Goal: Information Seeking & Learning: Learn about a topic

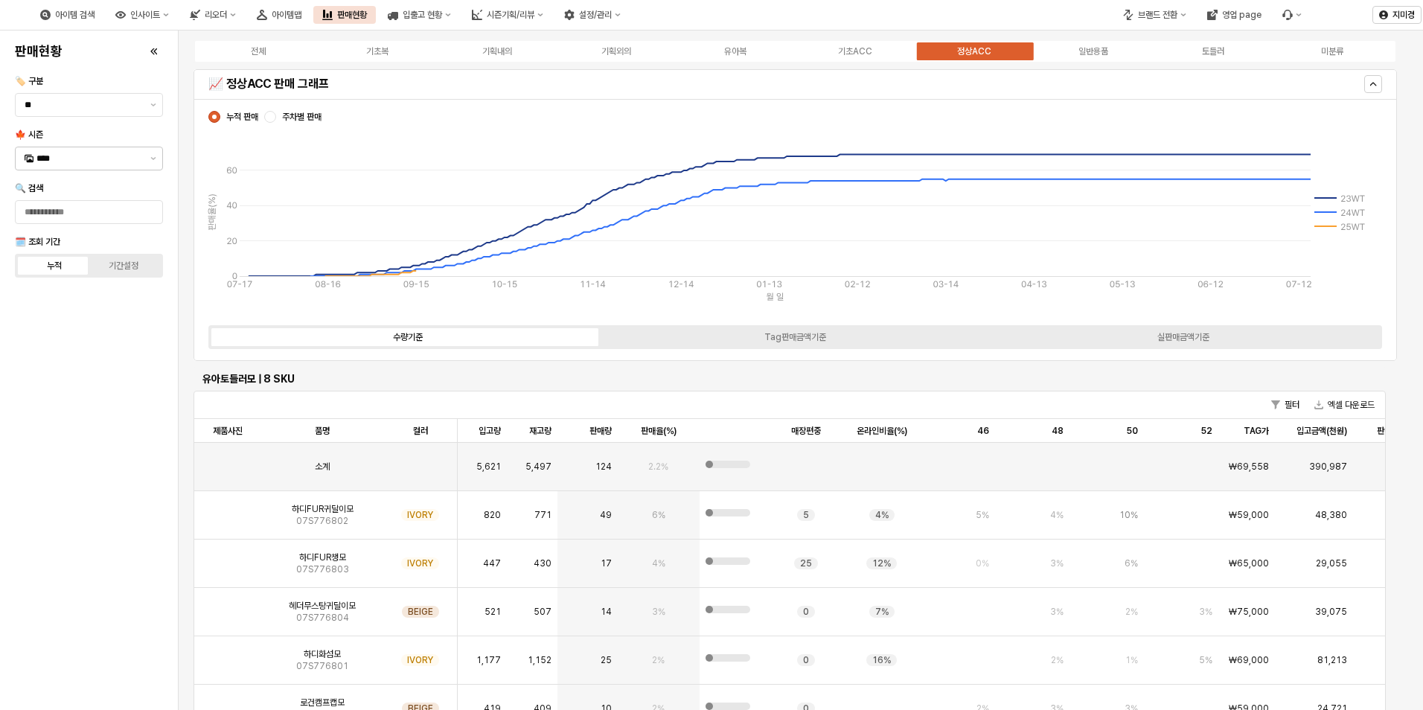
scroll to position [658, 0]
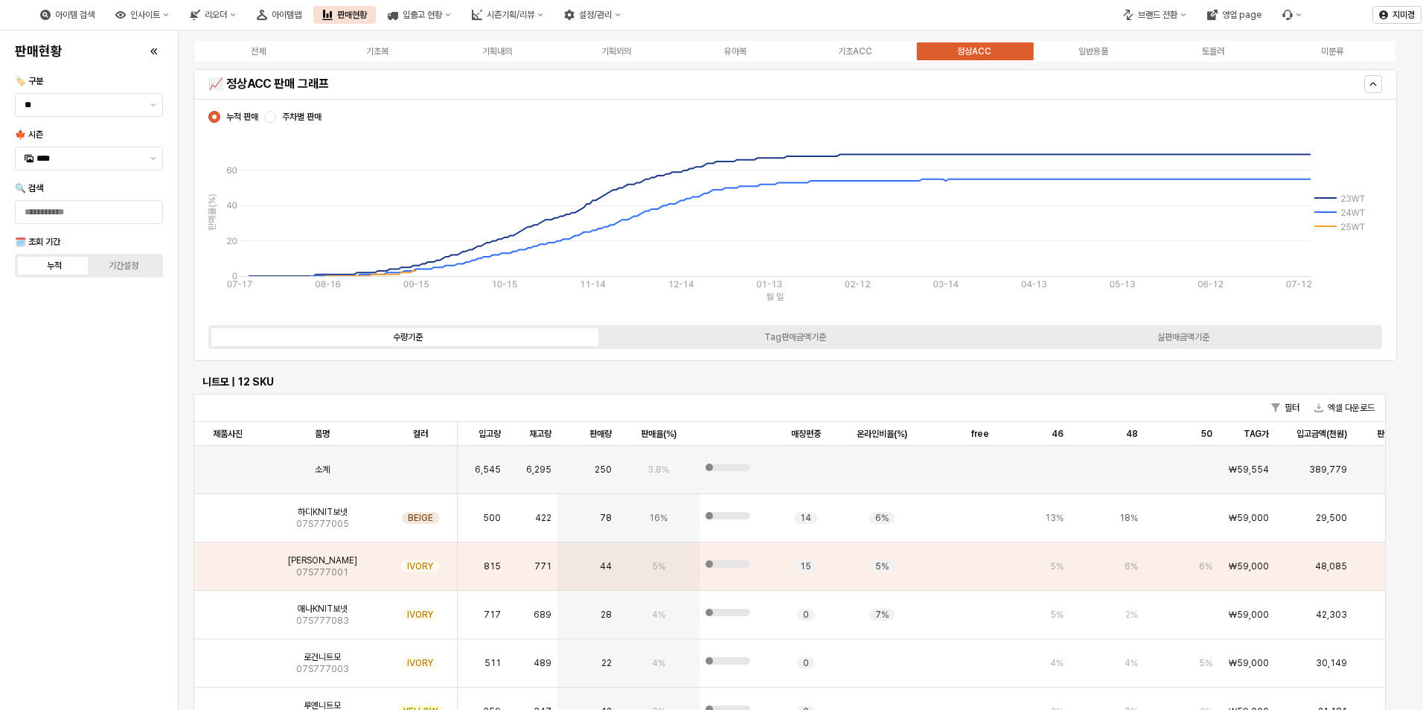
click at [754, 59] on div "전체 기초복 기획내의 기획외의 유아복 기초ACC 정상ACC 일반용품 토들러 미분류" at bounding box center [796, 51] width 1204 height 24
click at [744, 48] on div "유아복" at bounding box center [735, 51] width 22 height 10
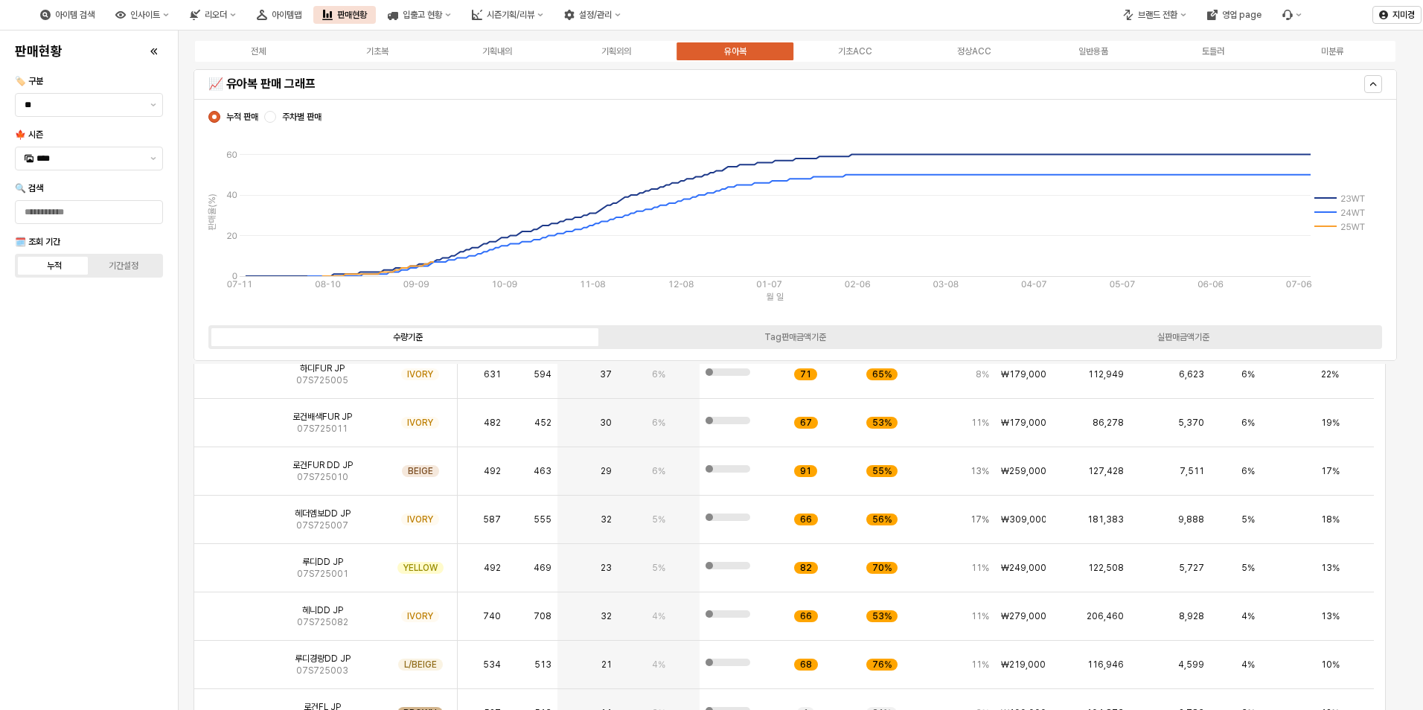
scroll to position [0, 0]
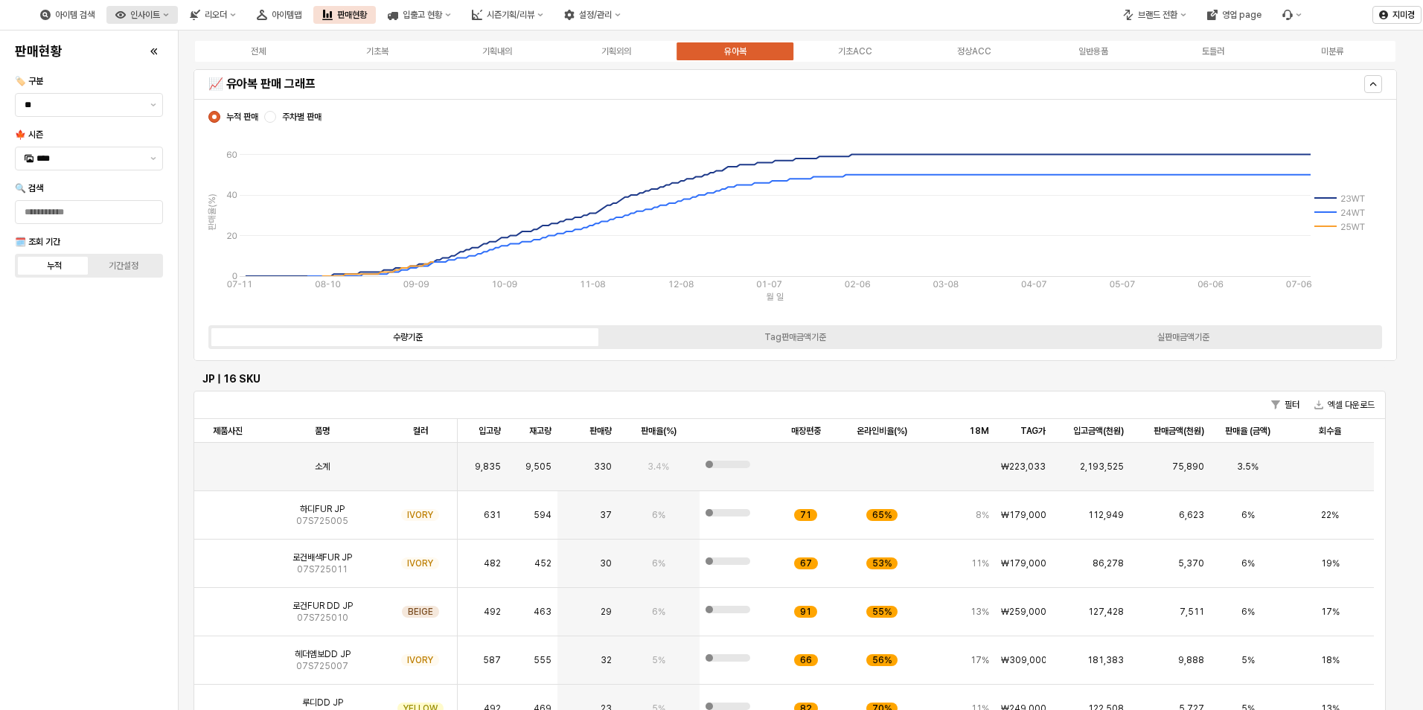
click at [178, 19] on button "인사이트" at bounding box center [141, 15] width 71 height 18
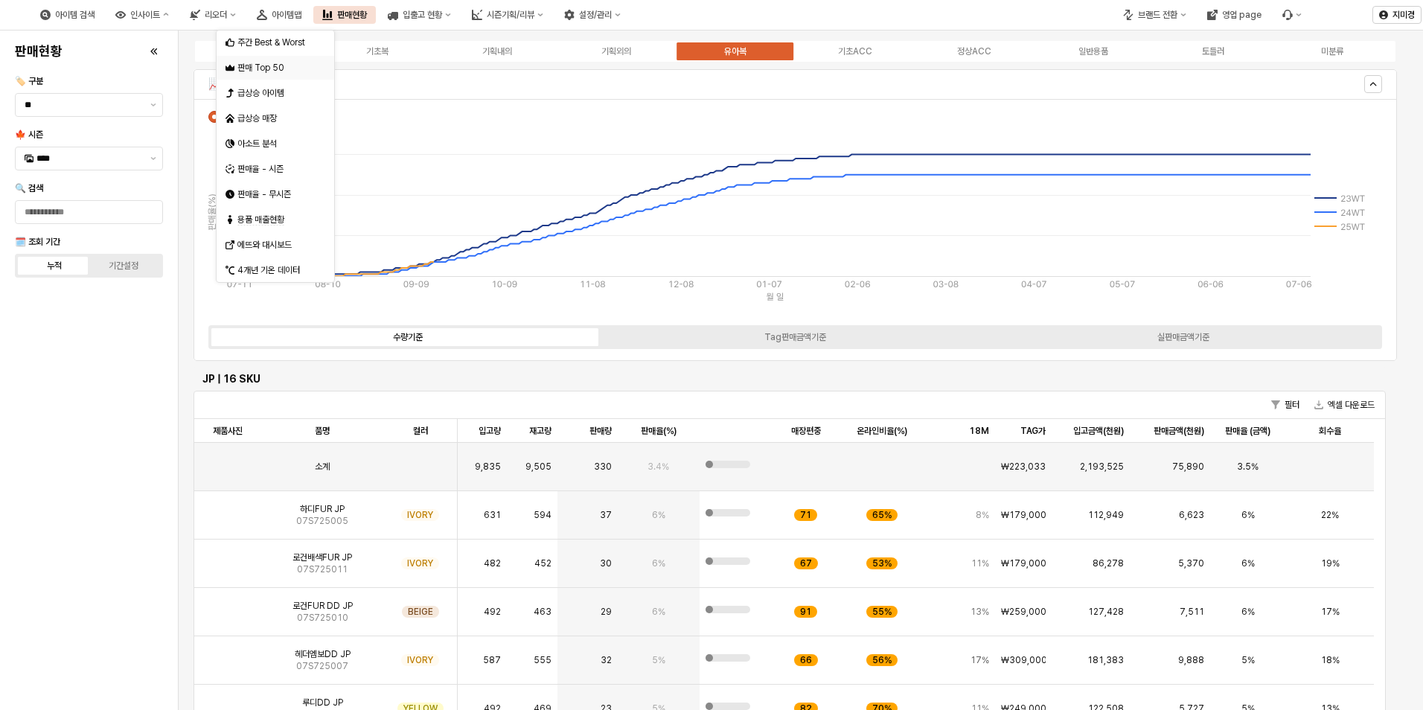
click at [261, 63] on div "판매 Top 50" at bounding box center [276, 68] width 79 height 12
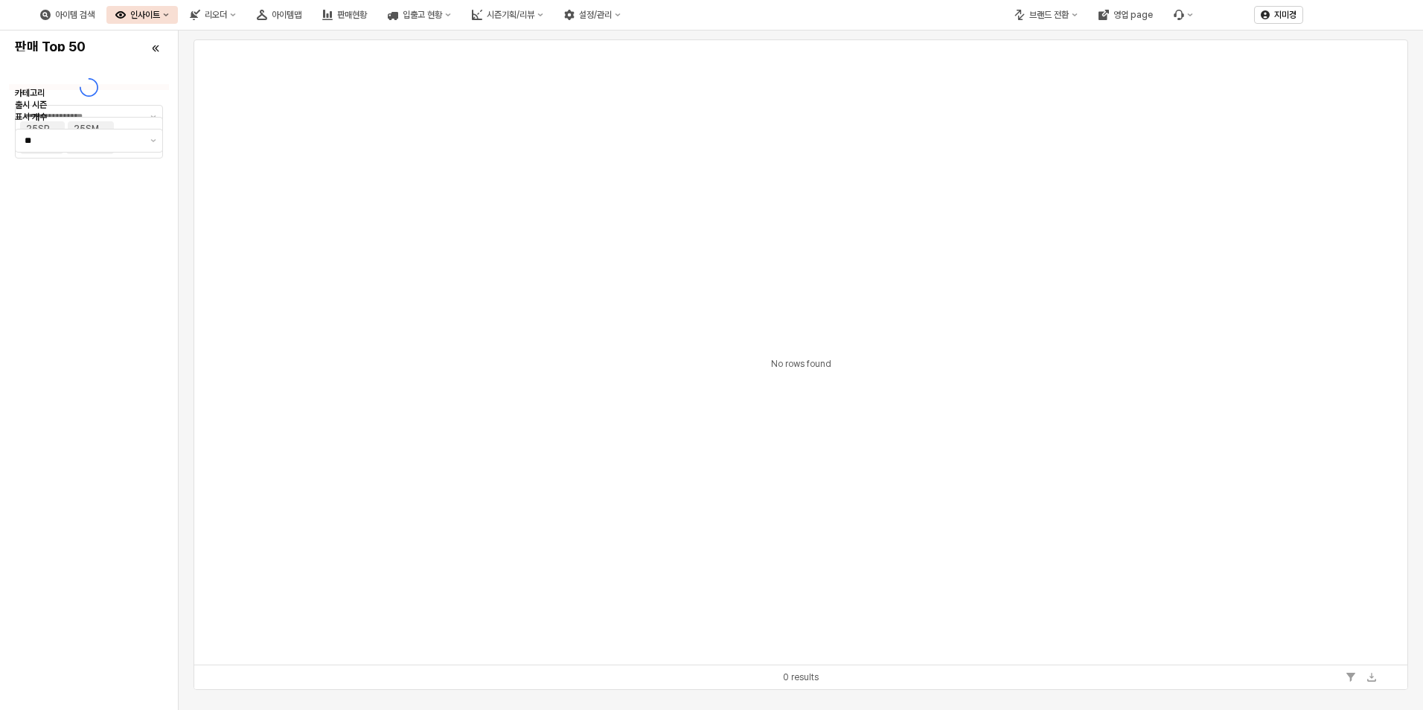
type input "**"
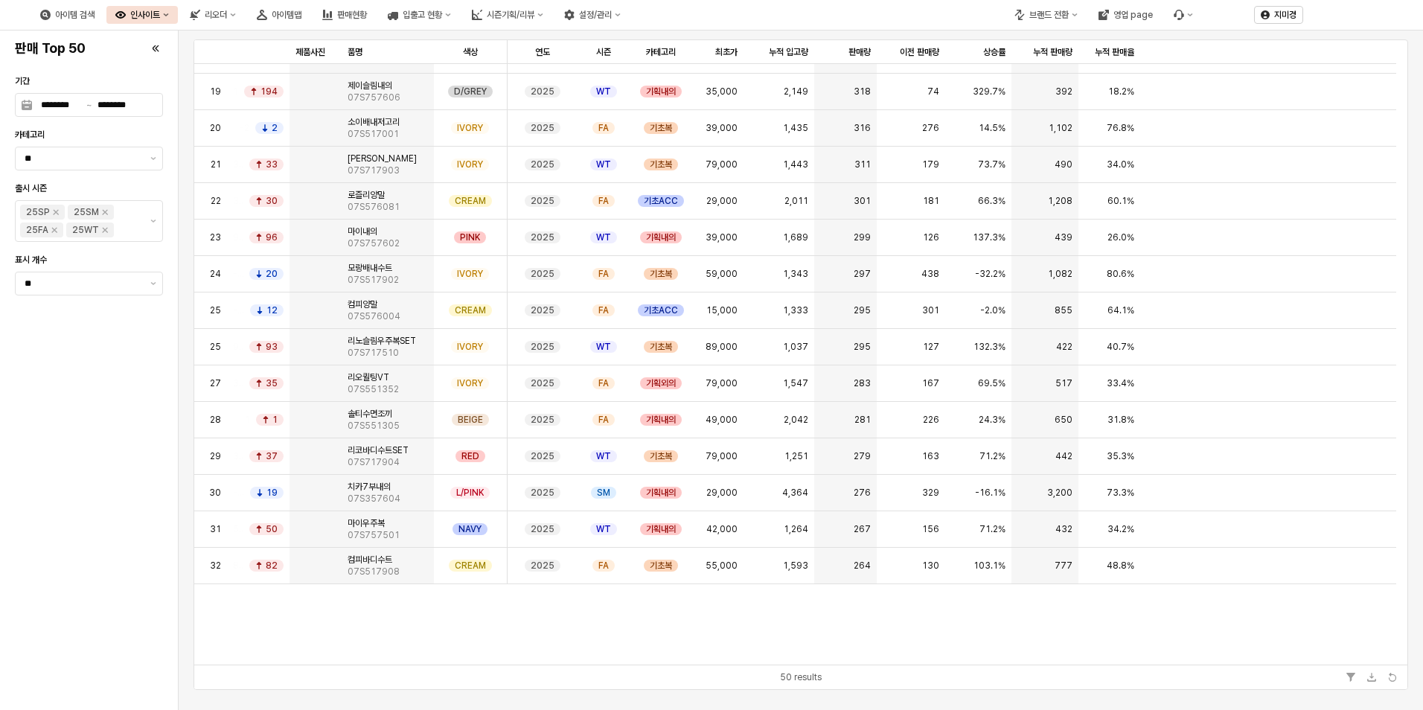
scroll to position [521, 0]
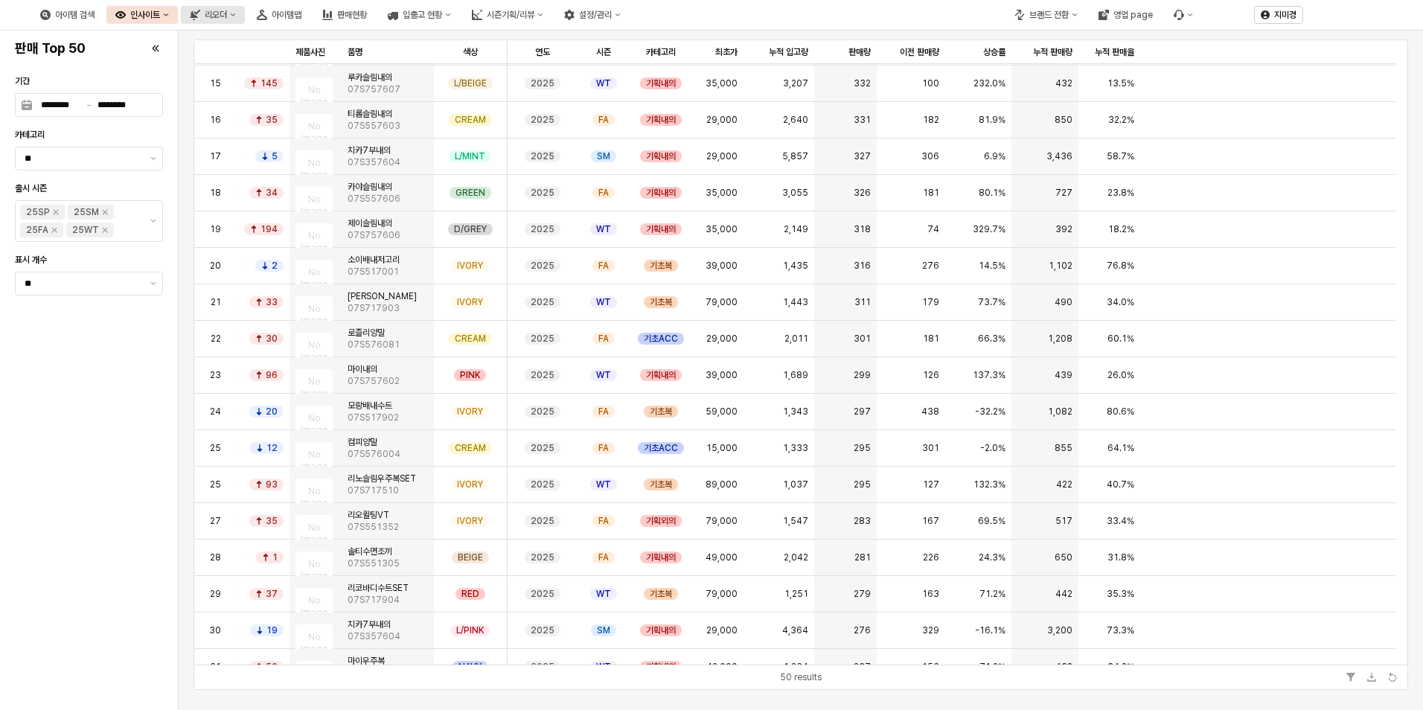
click at [245, 13] on button "리오더" at bounding box center [213, 15] width 64 height 18
click at [160, 12] on div "인사이트" at bounding box center [145, 15] width 30 height 10
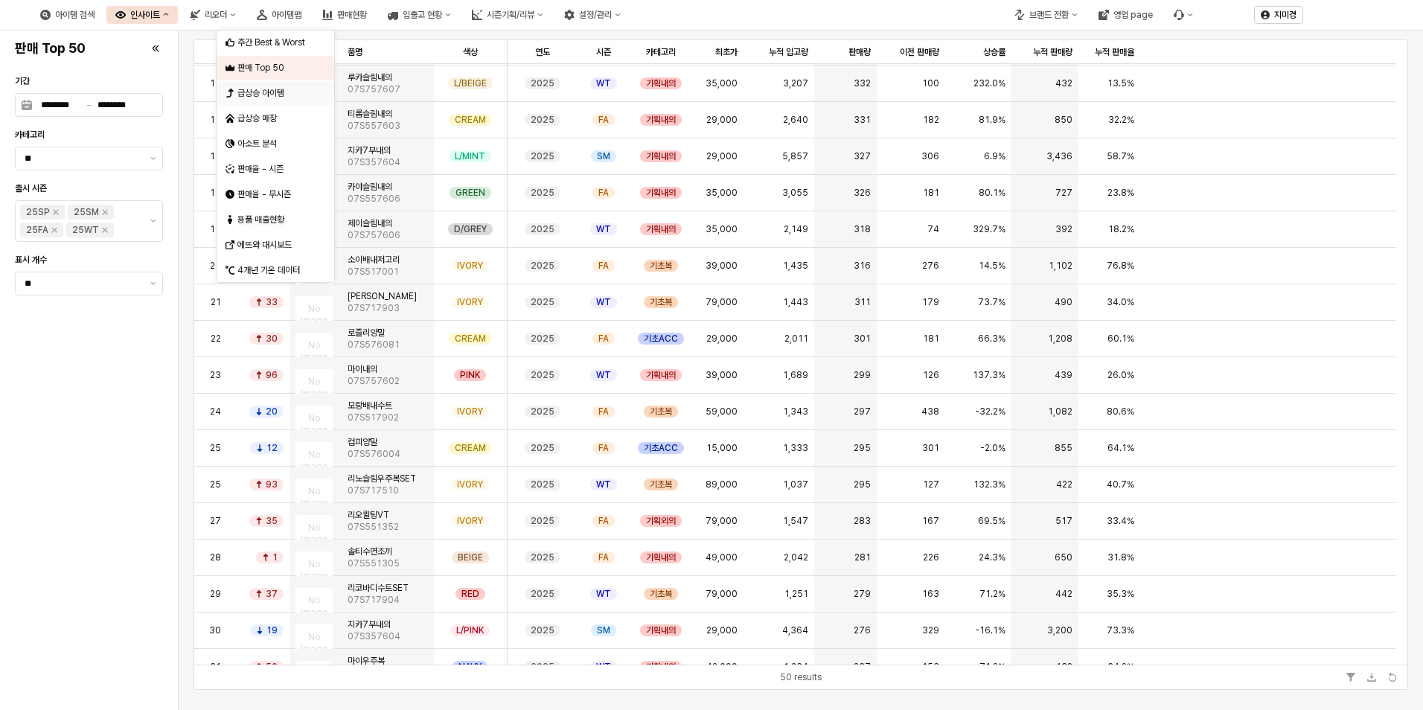
click at [287, 95] on div "급상승 아이템" at bounding box center [276, 93] width 79 height 12
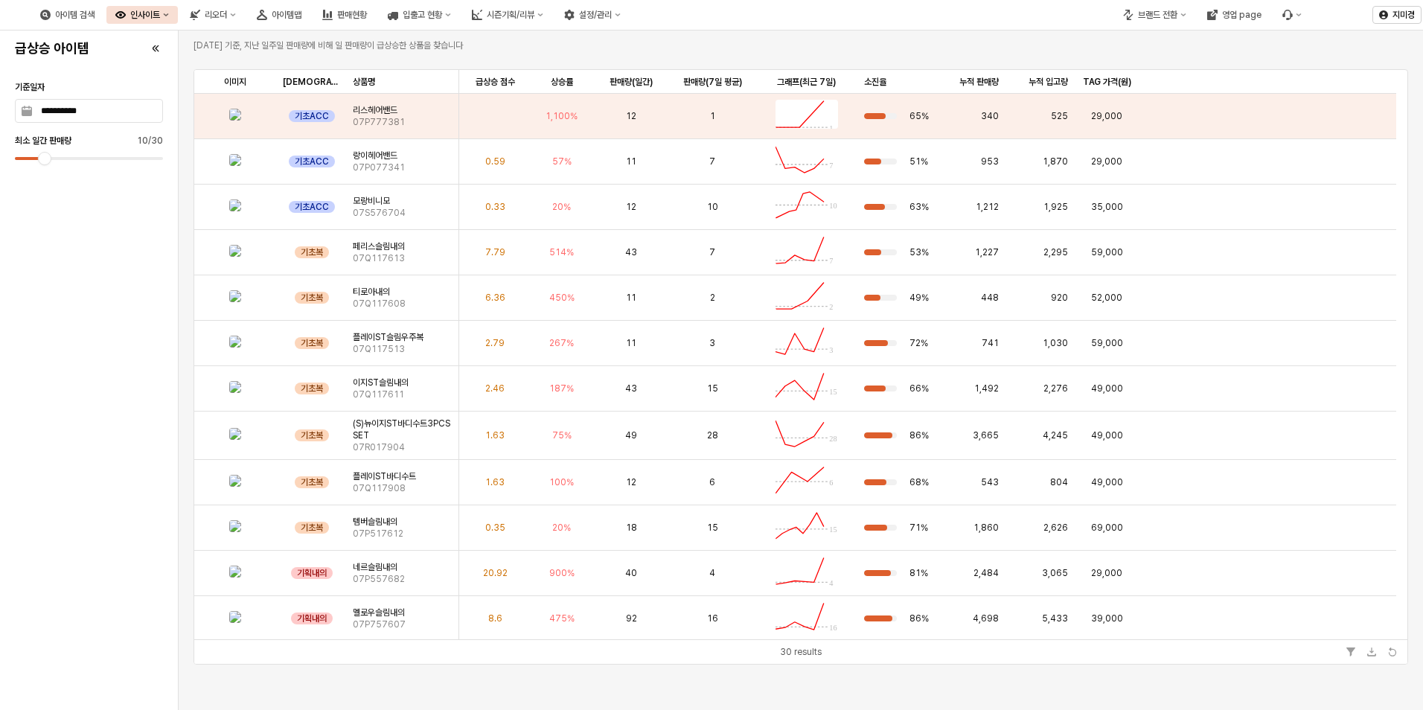
click at [160, 13] on div "인사이트" at bounding box center [145, 15] width 30 height 10
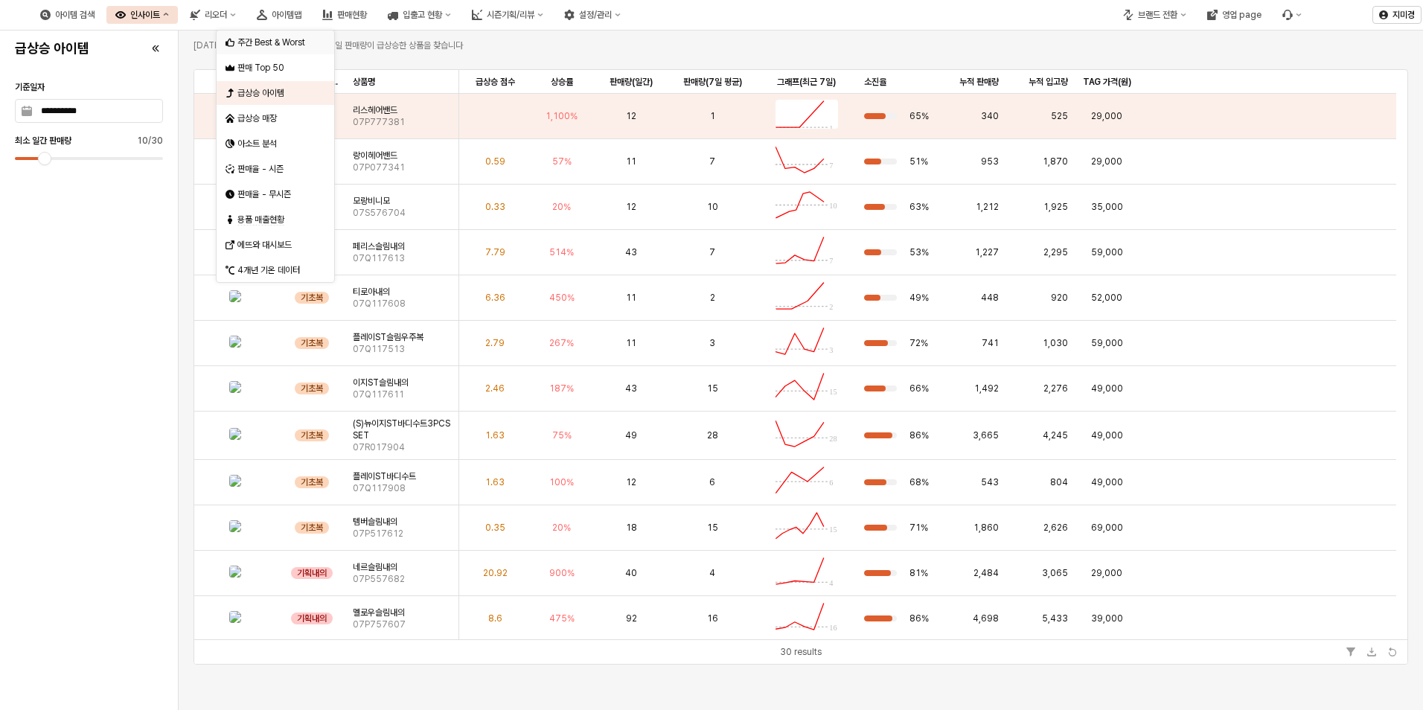
click at [278, 39] on div "주간 Best & Worst" at bounding box center [276, 42] width 79 height 12
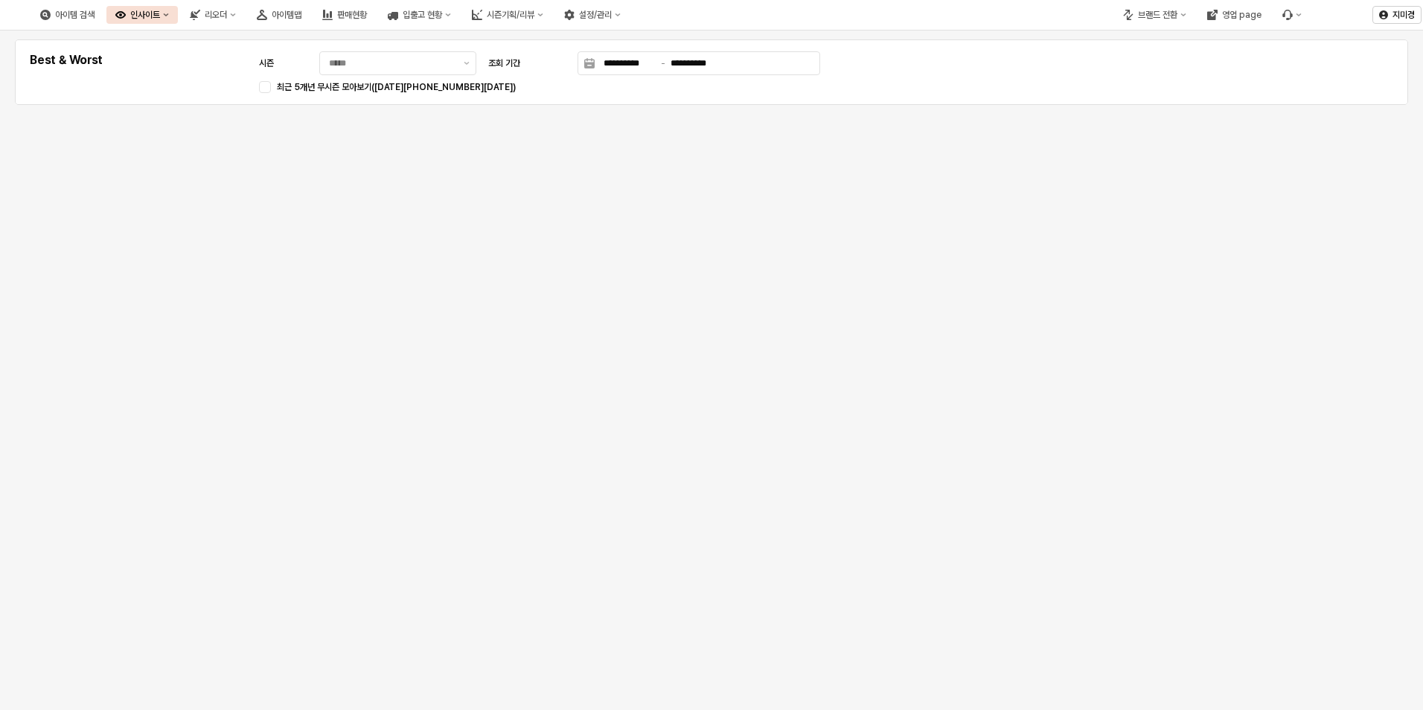
type input "********"
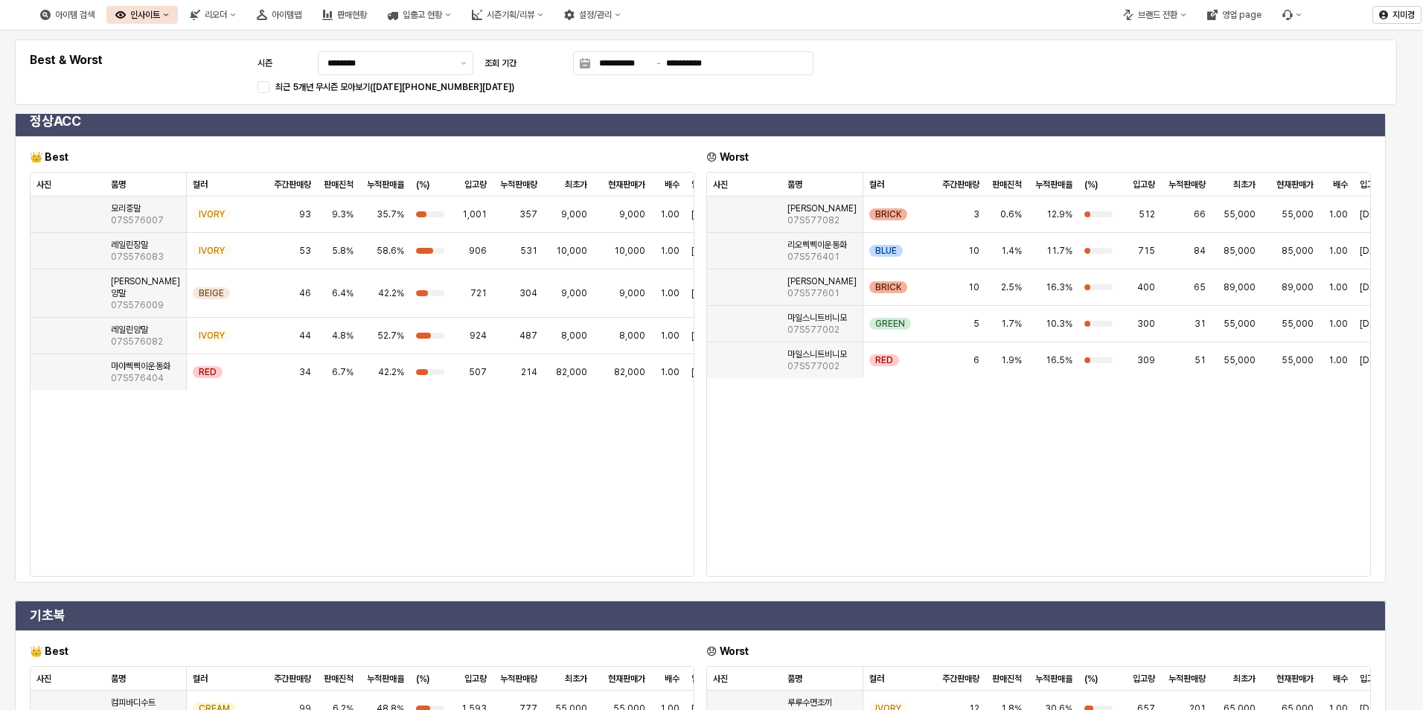
scroll to position [1362, 0]
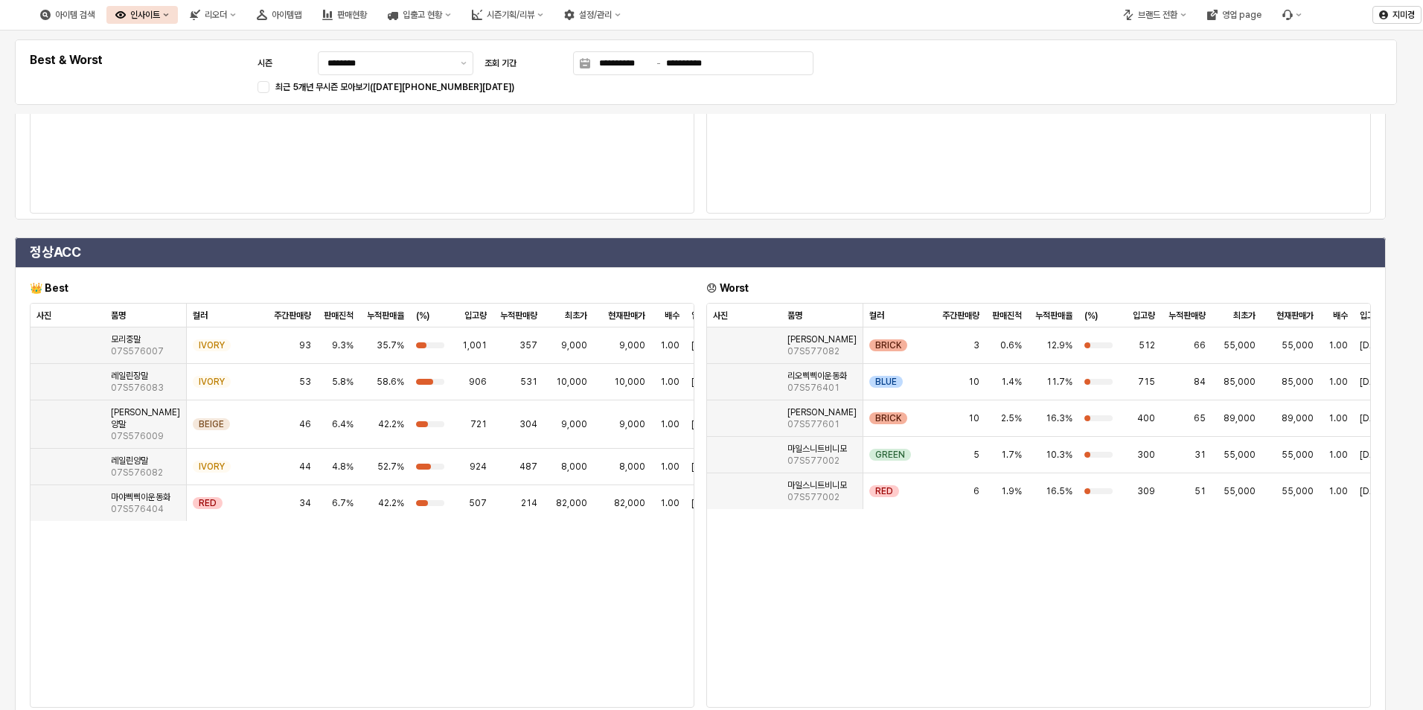
click at [160, 10] on div "인사이트" at bounding box center [145, 15] width 30 height 10
click at [367, 13] on div "판매현황" at bounding box center [352, 15] width 30 height 10
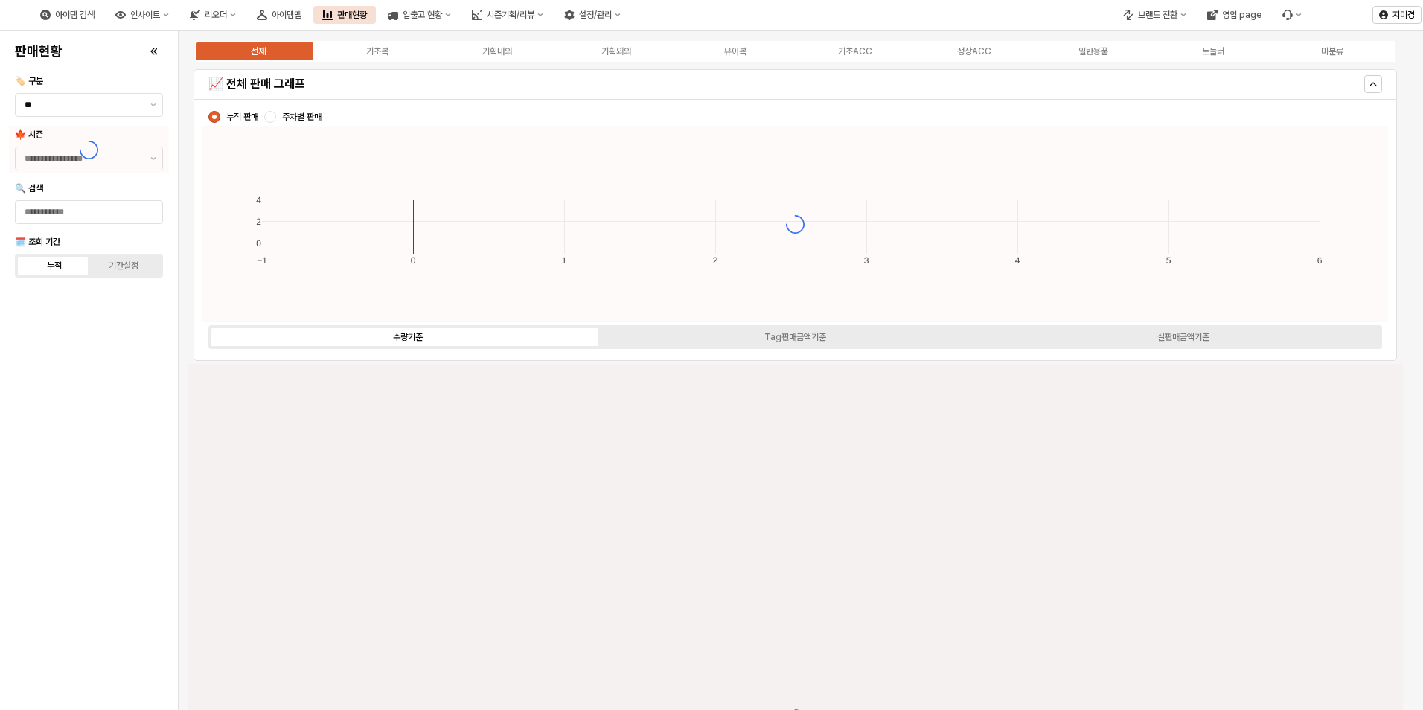
type input "****"
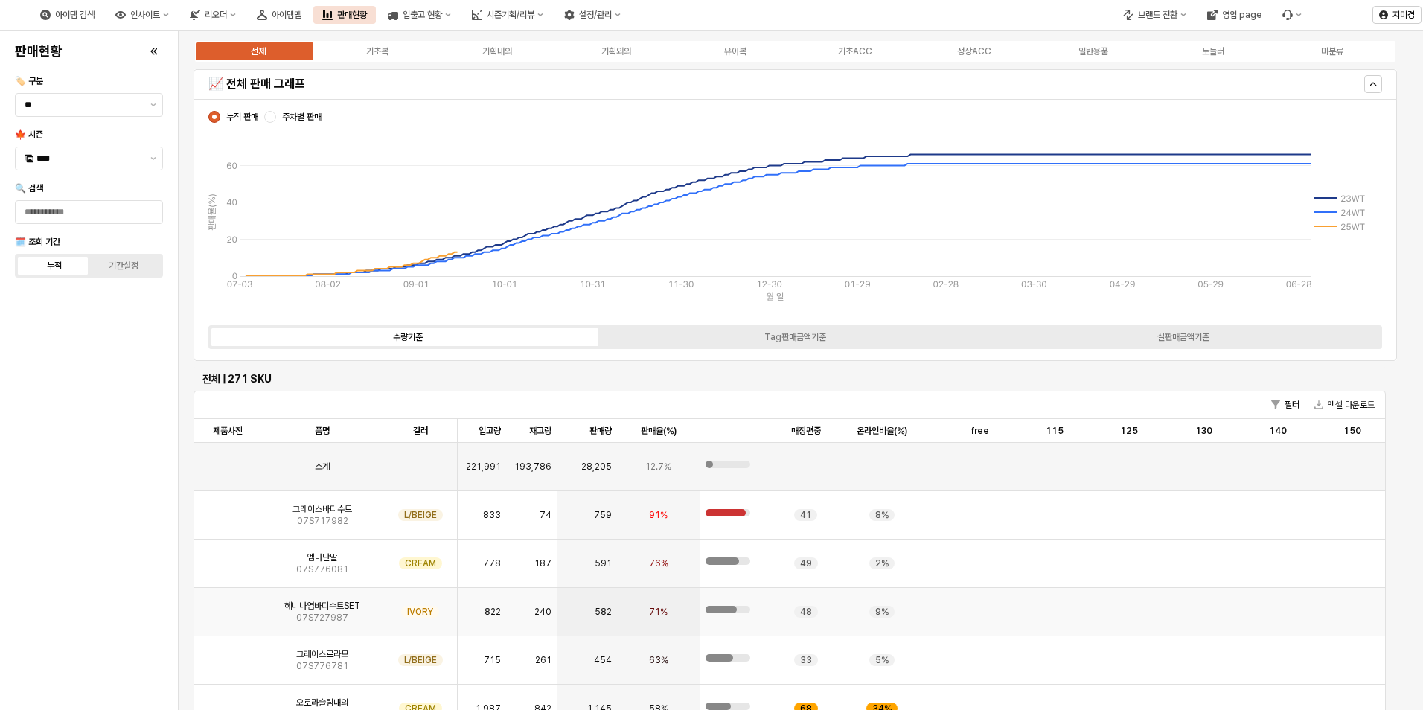
click at [228, 606] on img "App Frame" at bounding box center [228, 606] width 0 height 0
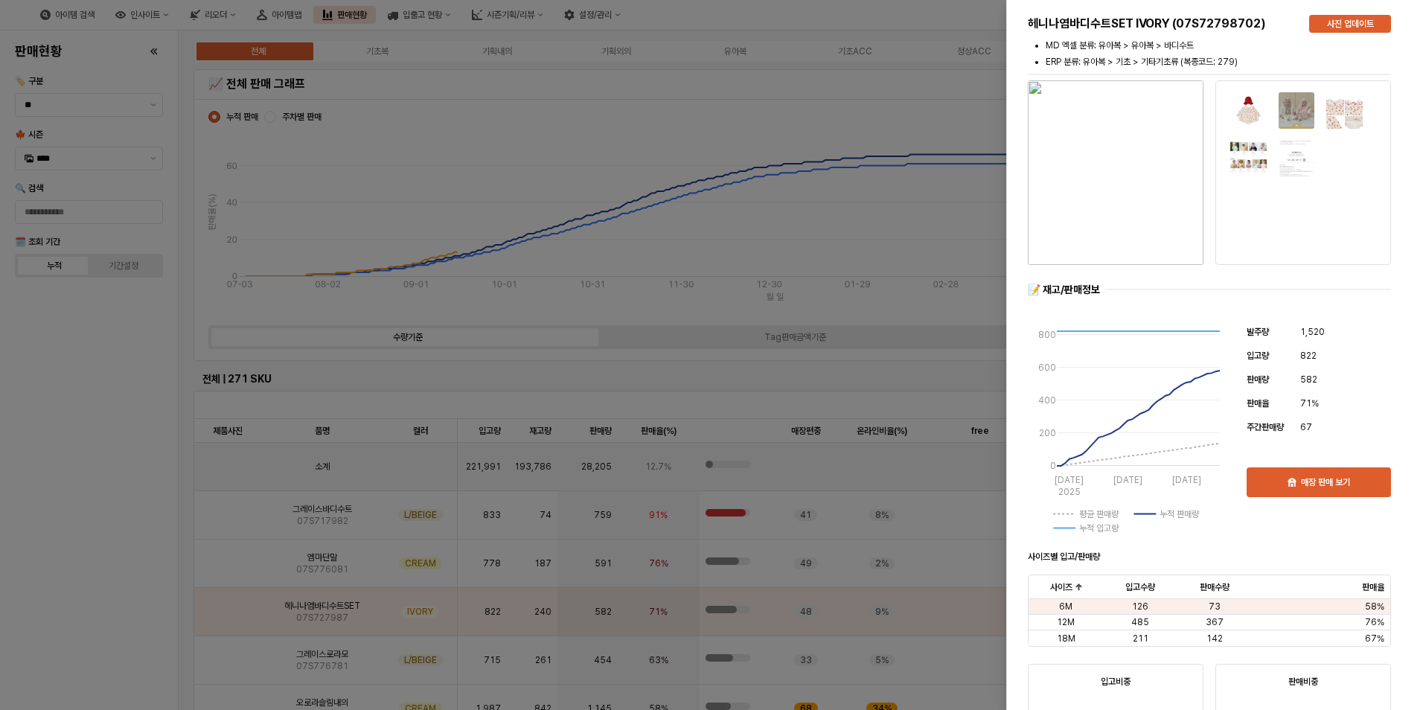
click at [110, 602] on div at bounding box center [711, 355] width 1423 height 710
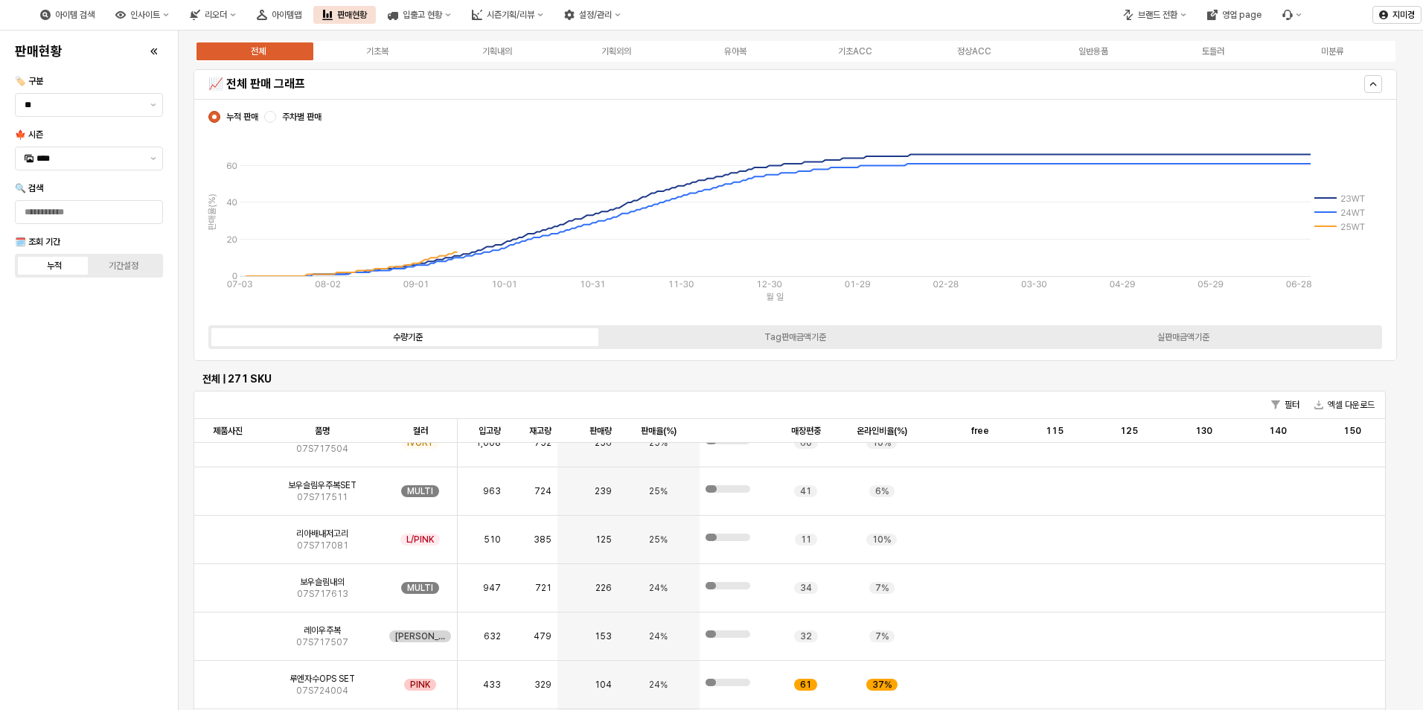
scroll to position [1638, 0]
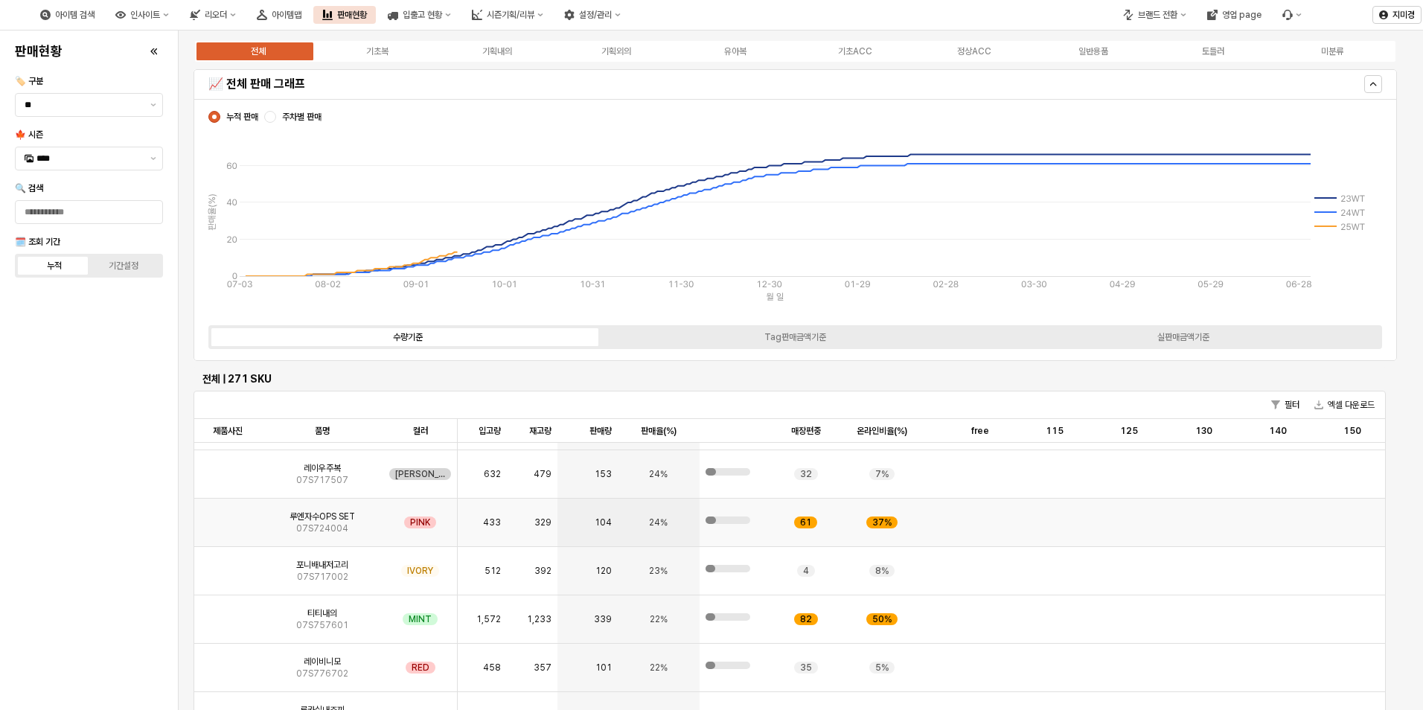
click at [228, 517] on img "App Frame" at bounding box center [228, 517] width 0 height 0
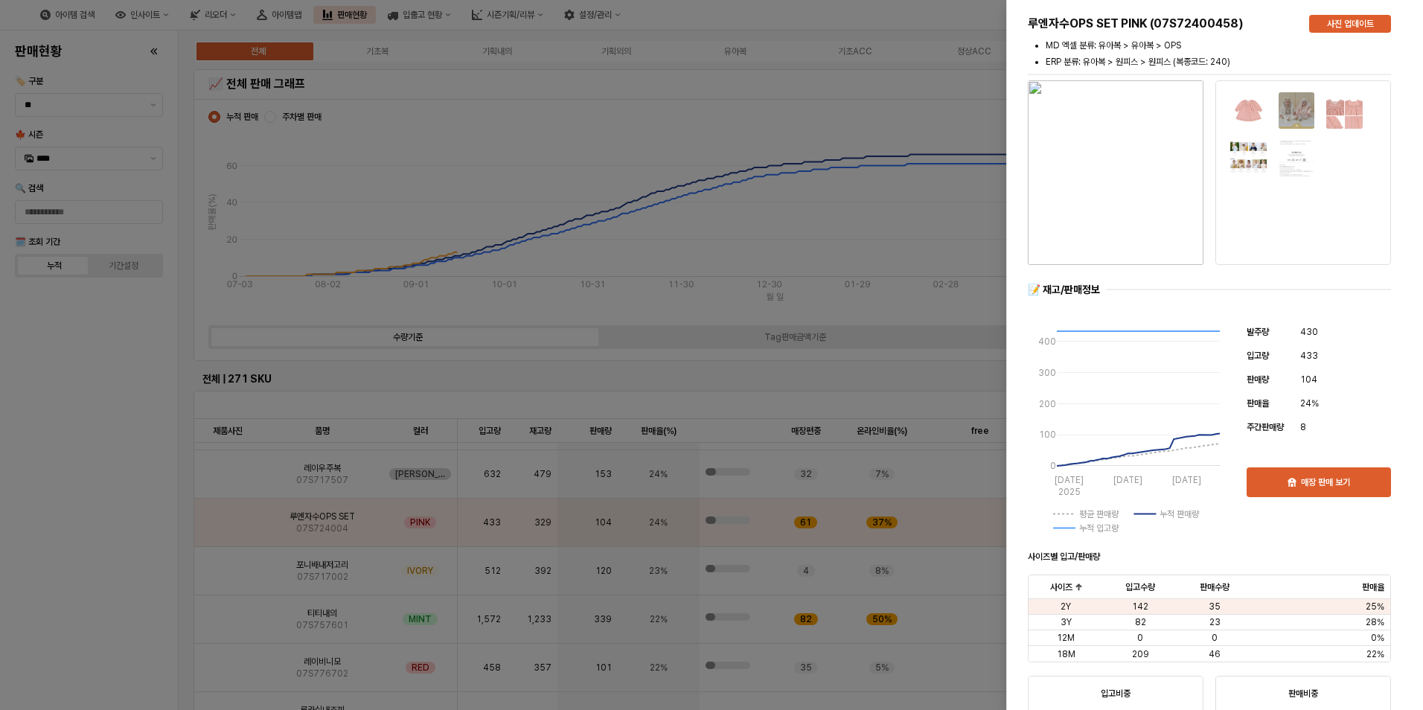
click at [104, 569] on div at bounding box center [711, 355] width 1423 height 710
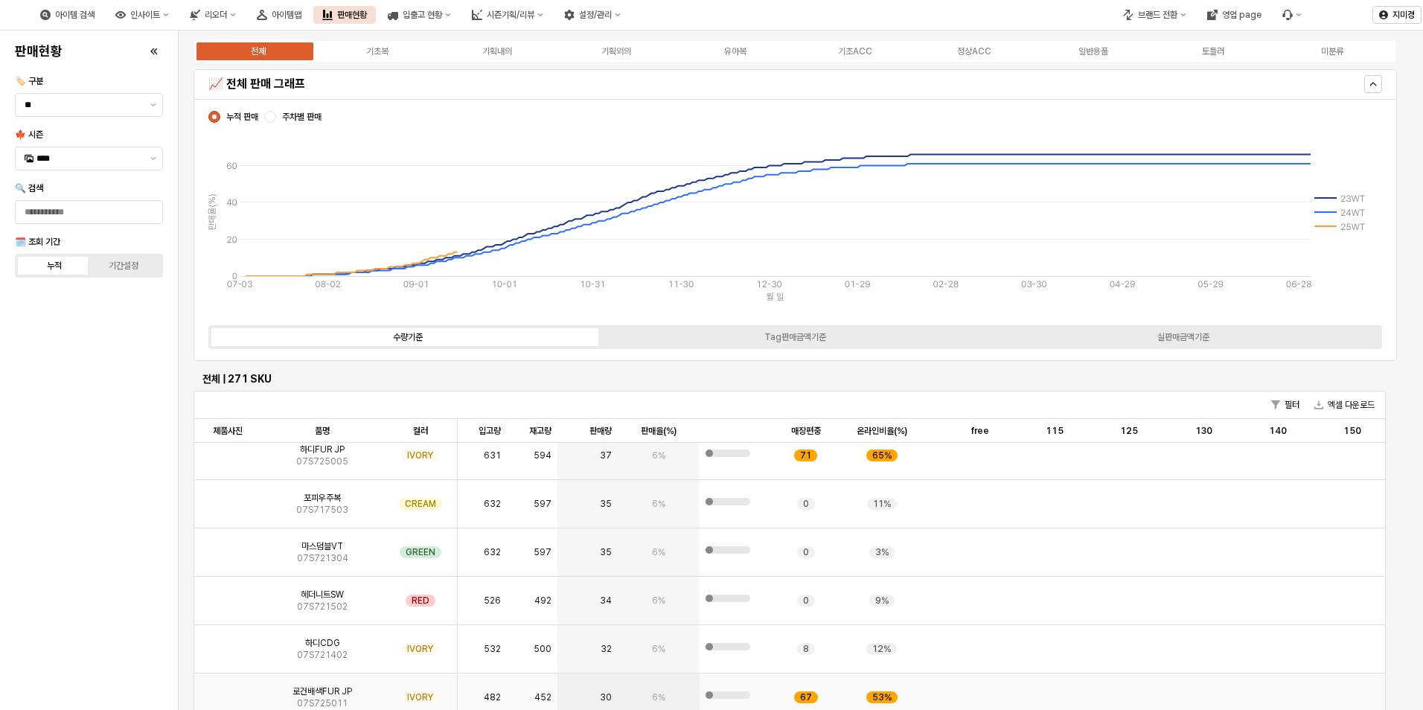
scroll to position [7071, 0]
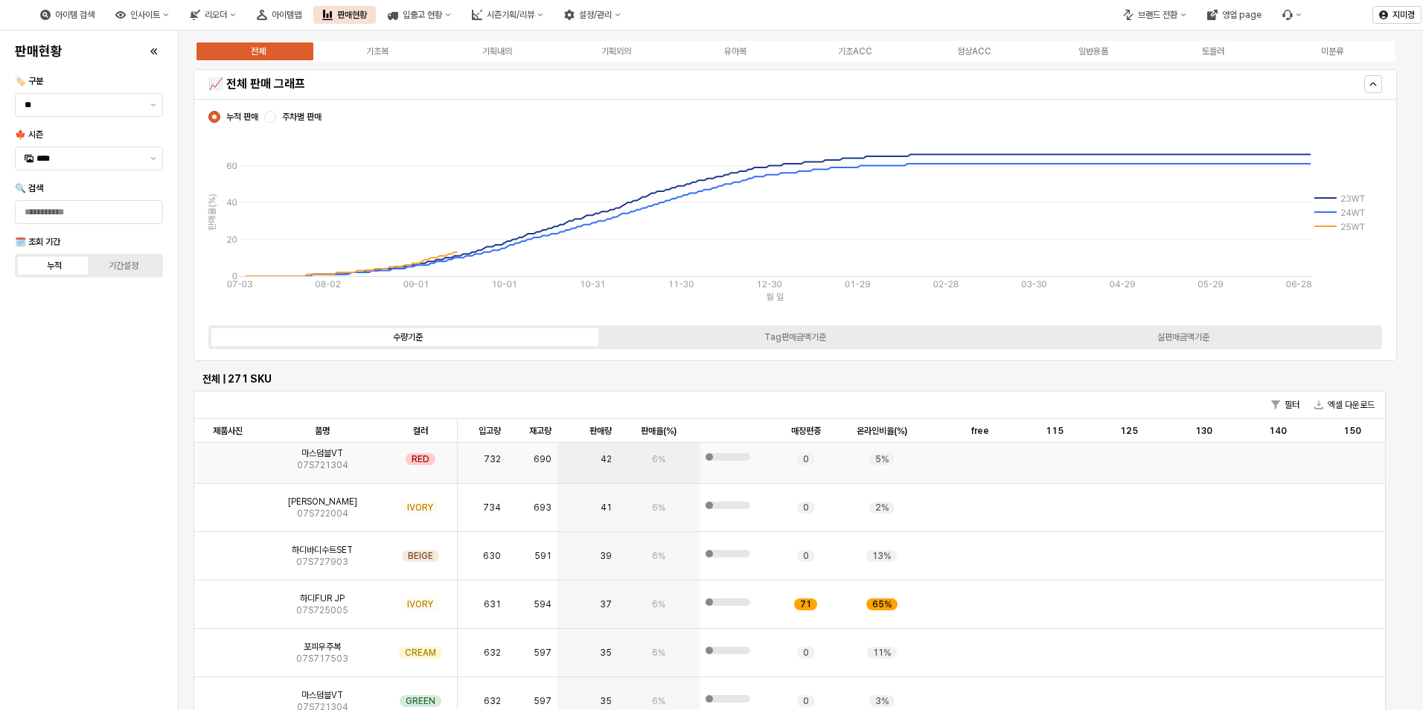
click at [228, 453] on img "App Frame" at bounding box center [228, 453] width 0 height 0
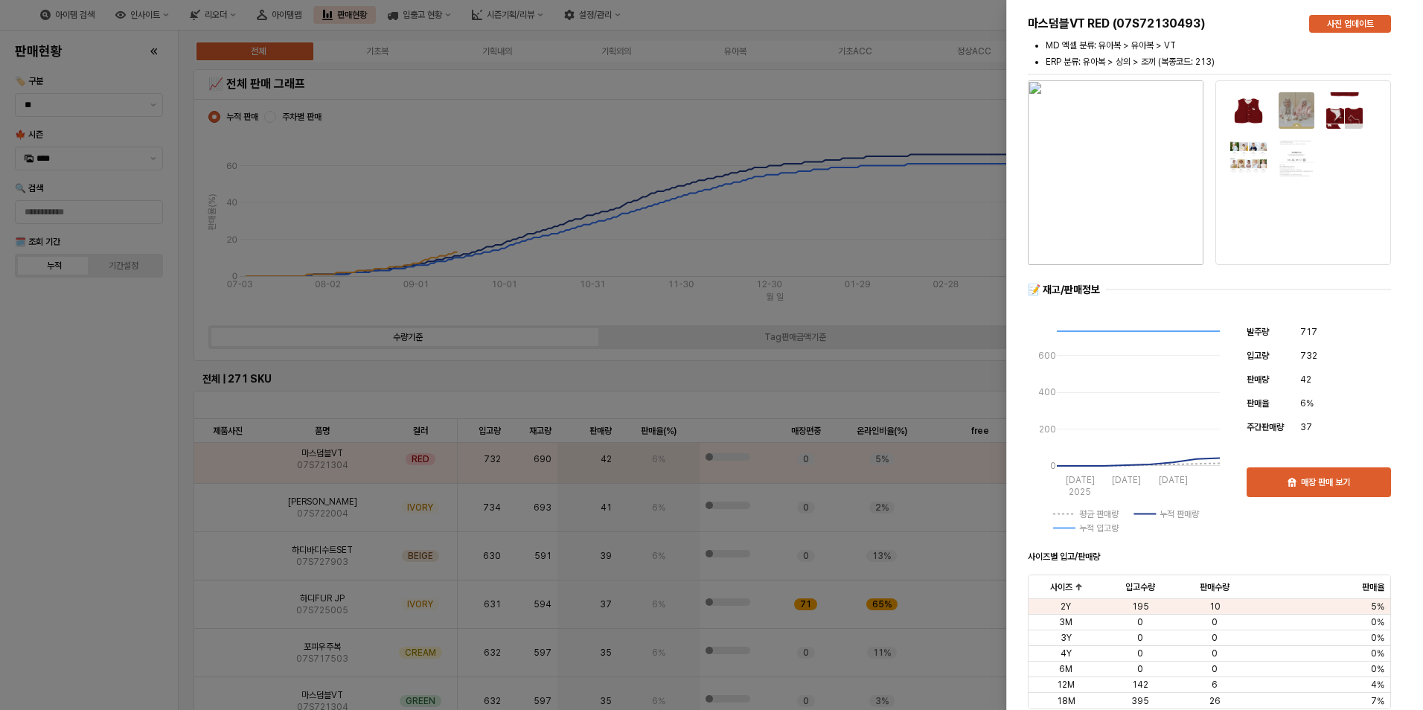
click at [95, 604] on div at bounding box center [711, 355] width 1423 height 710
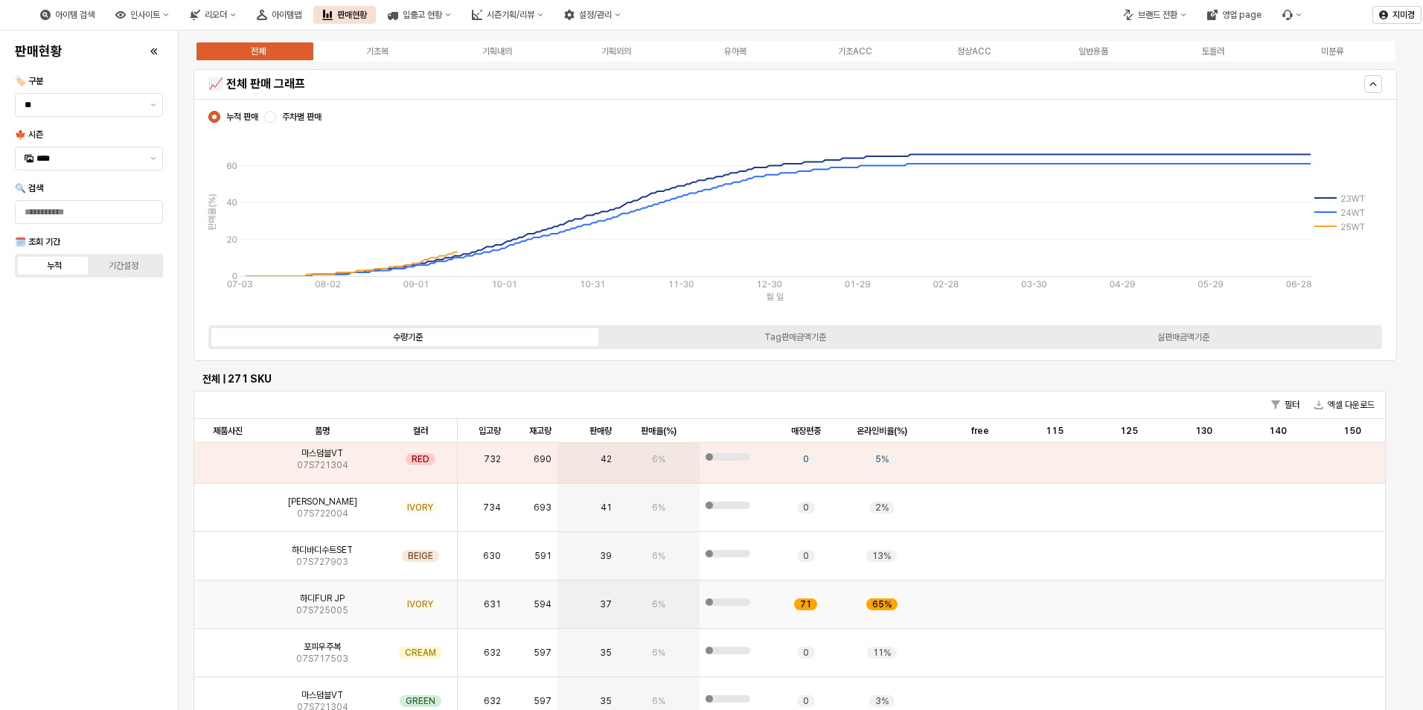
click at [228, 598] on img "App Frame" at bounding box center [228, 598] width 0 height 0
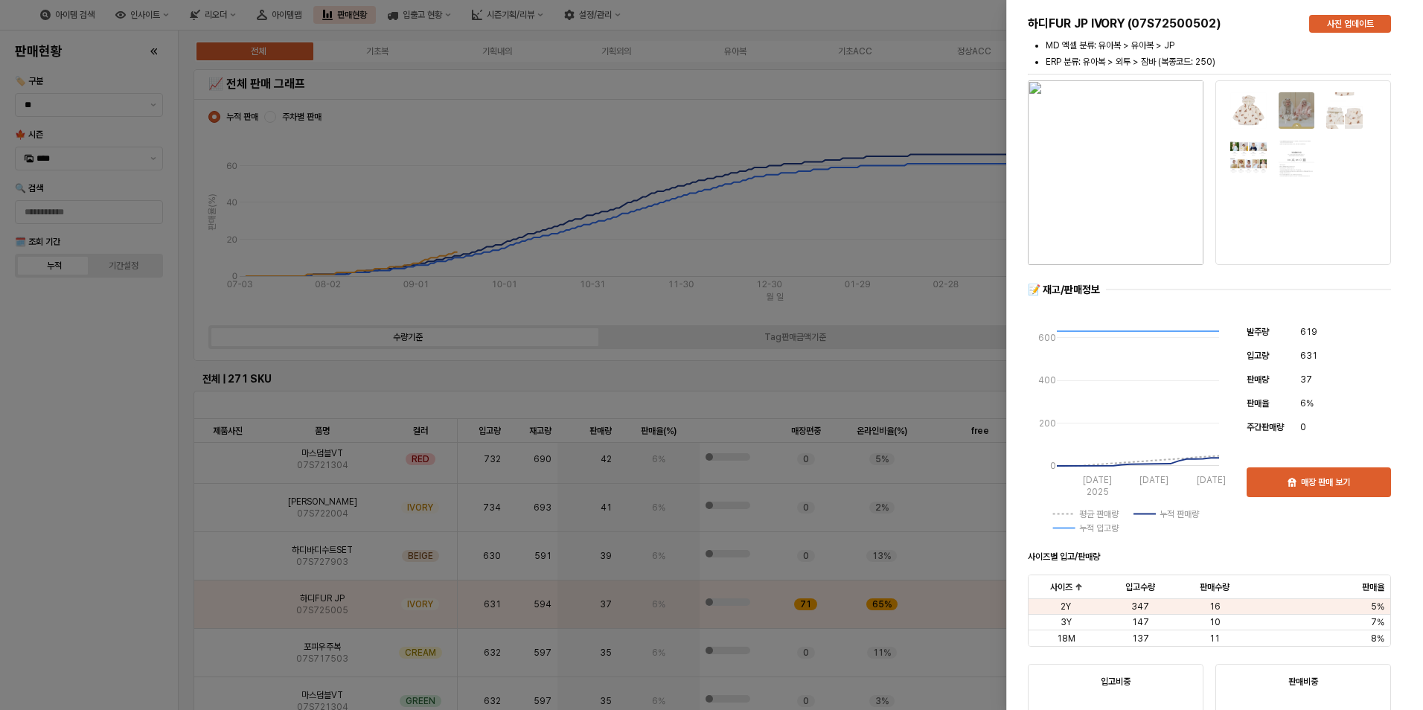
click at [110, 598] on div at bounding box center [711, 355] width 1423 height 710
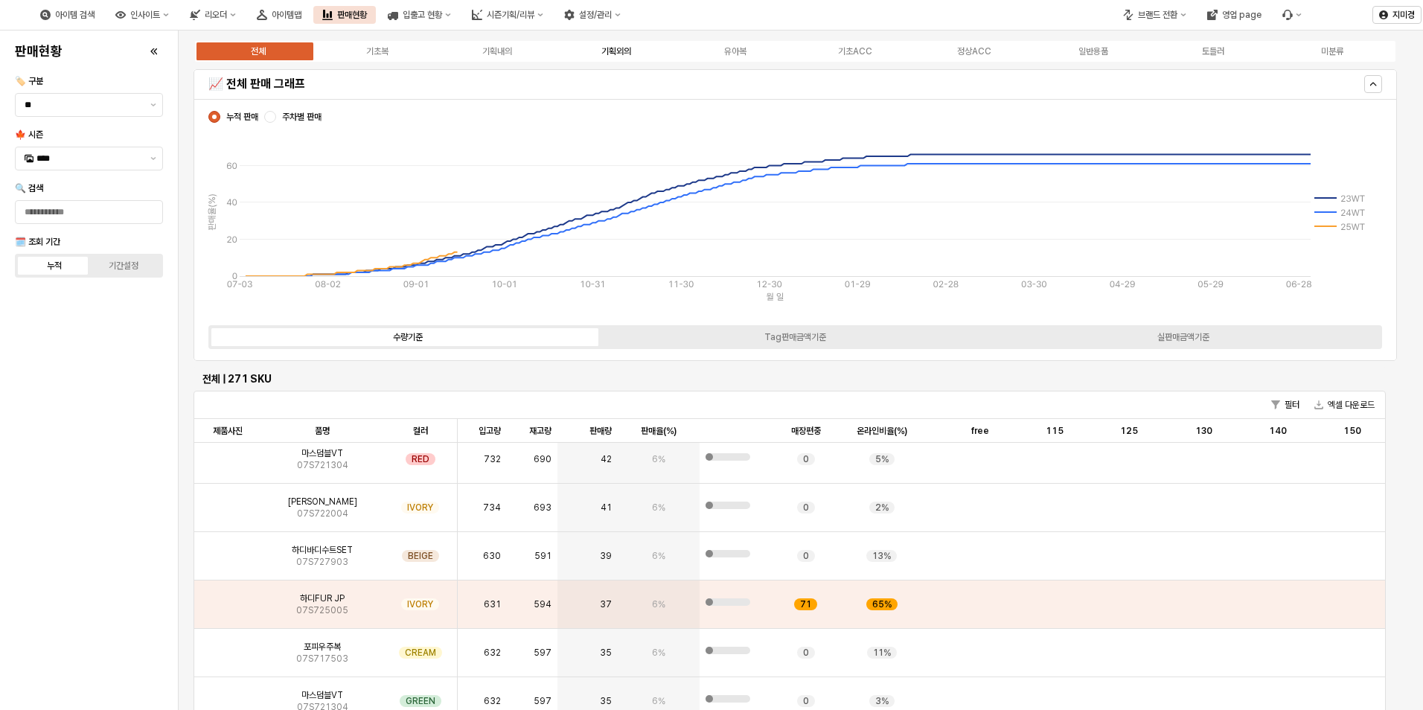
click at [618, 48] on div "기획외의" at bounding box center [616, 51] width 30 height 10
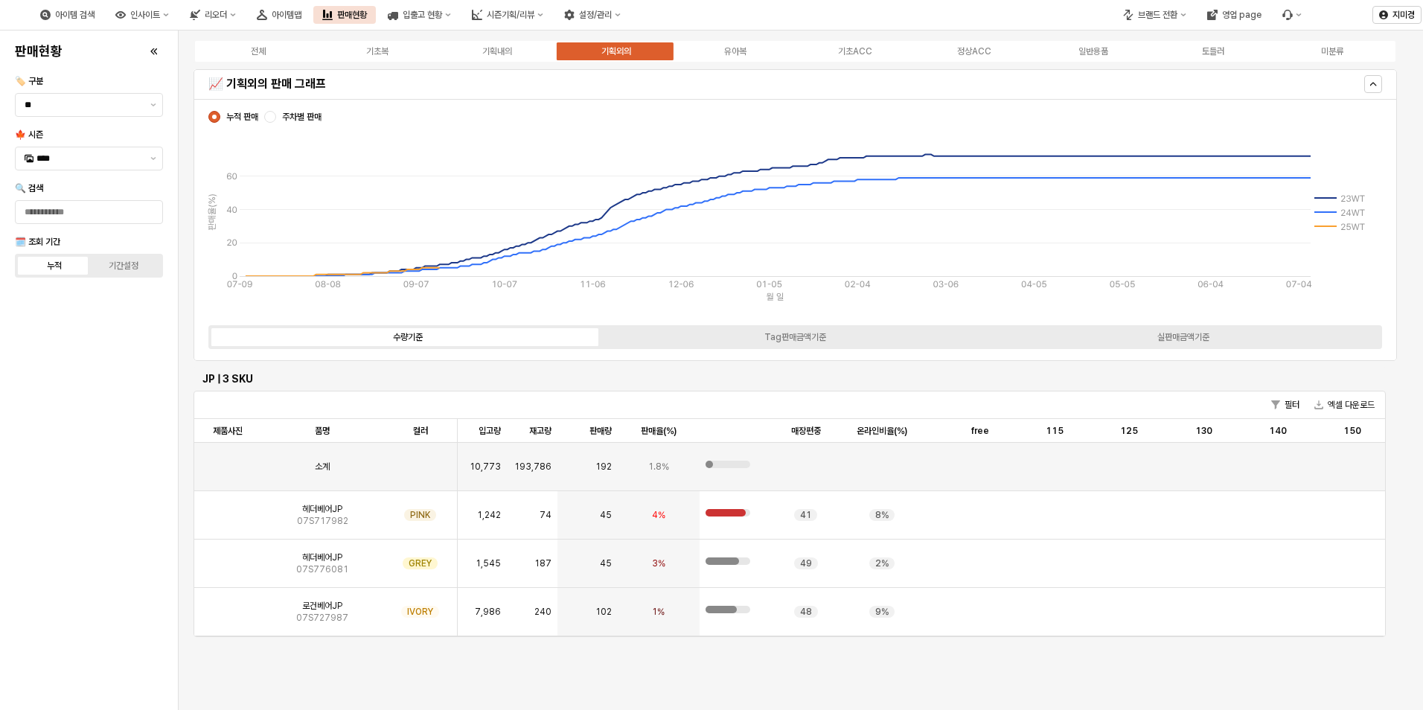
scroll to position [0, 0]
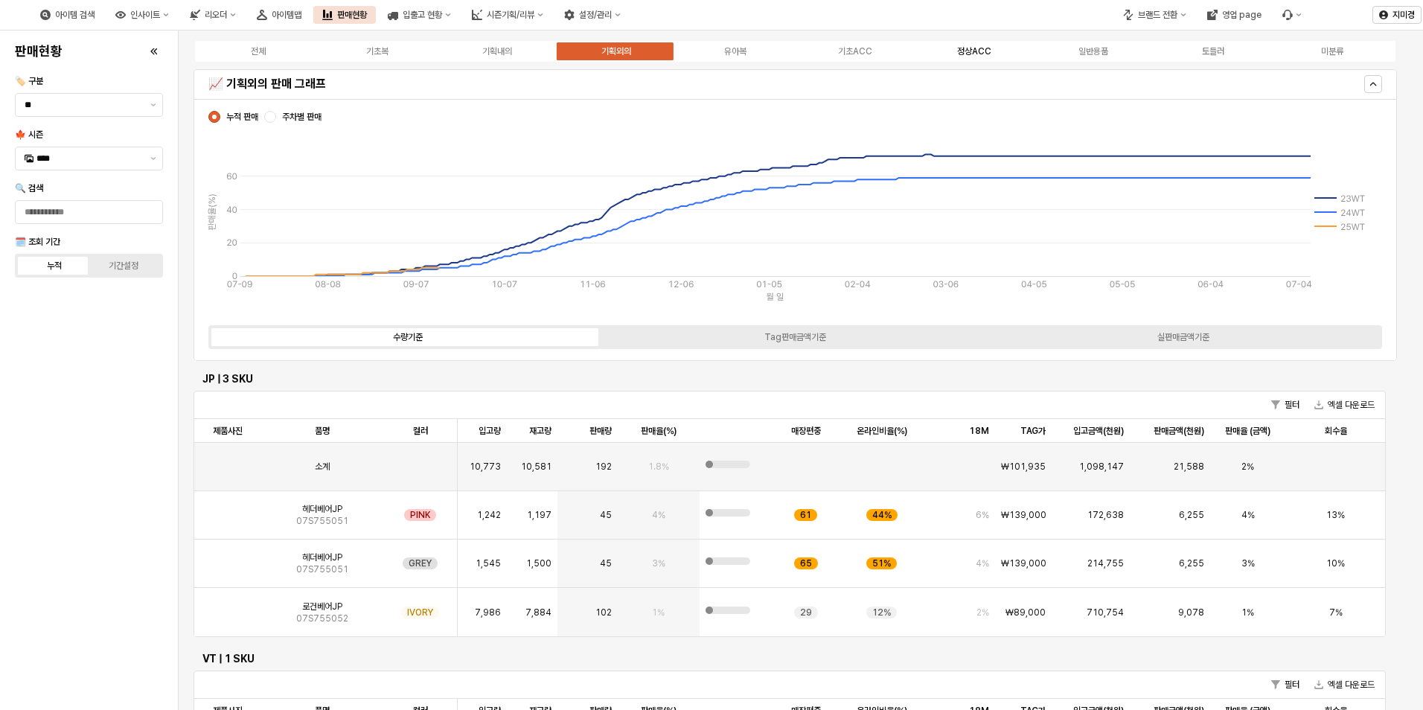
click at [967, 51] on div "정상ACC" at bounding box center [974, 51] width 34 height 10
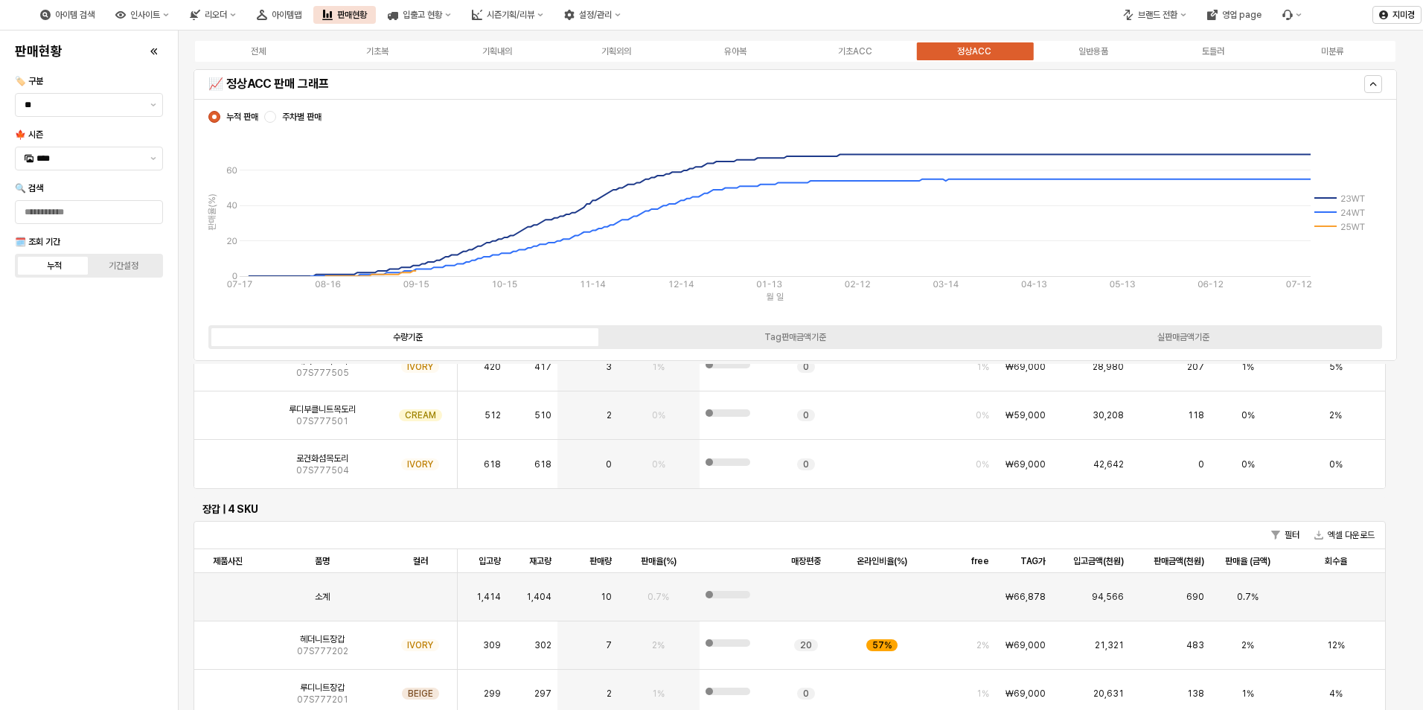
scroll to position [2903, 0]
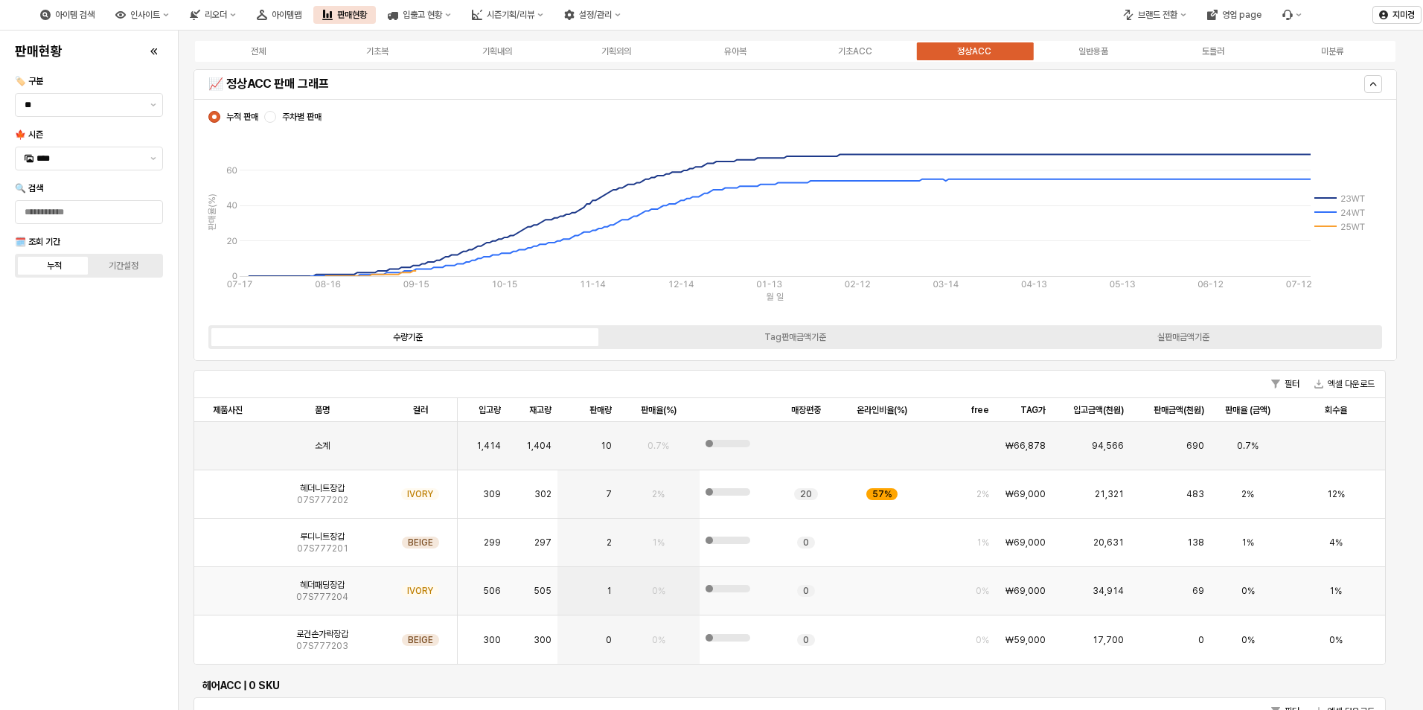
click at [228, 585] on img "App Frame" at bounding box center [228, 585] width 0 height 0
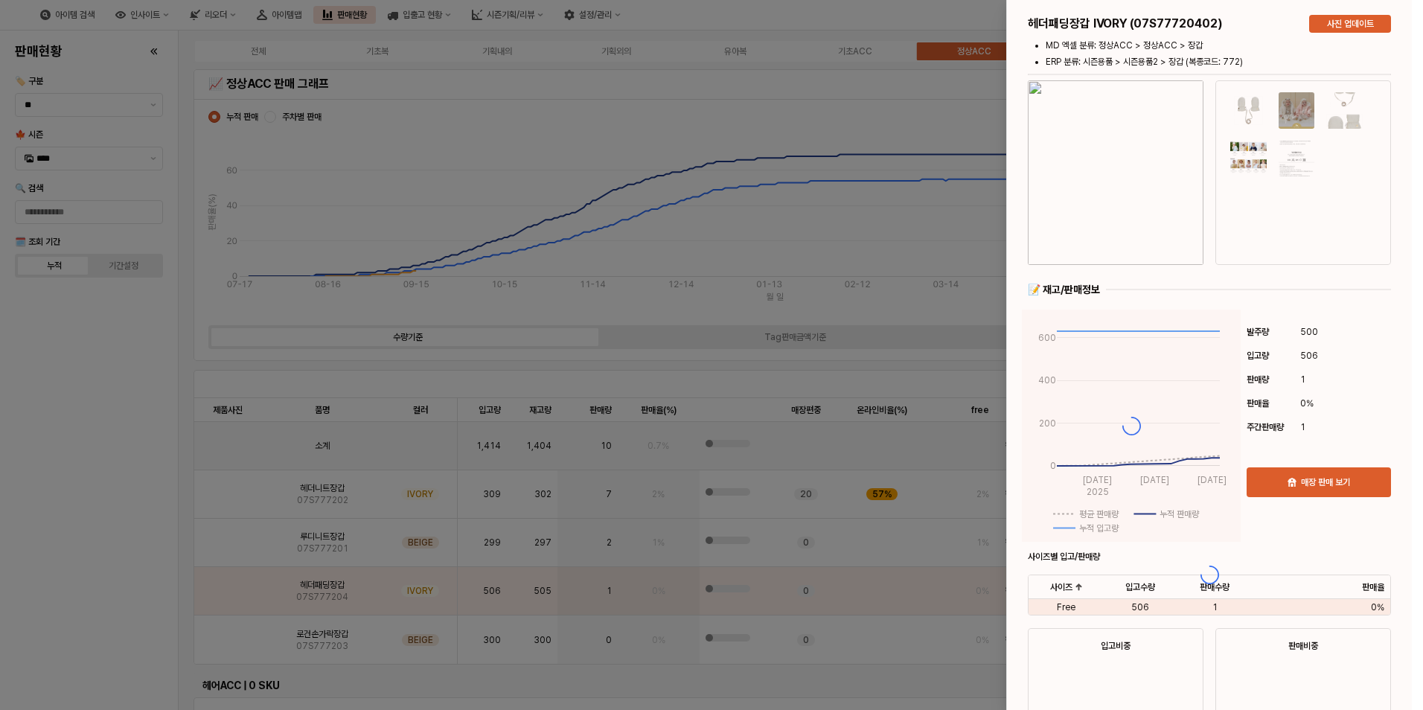
click at [136, 599] on div at bounding box center [711, 355] width 1423 height 710
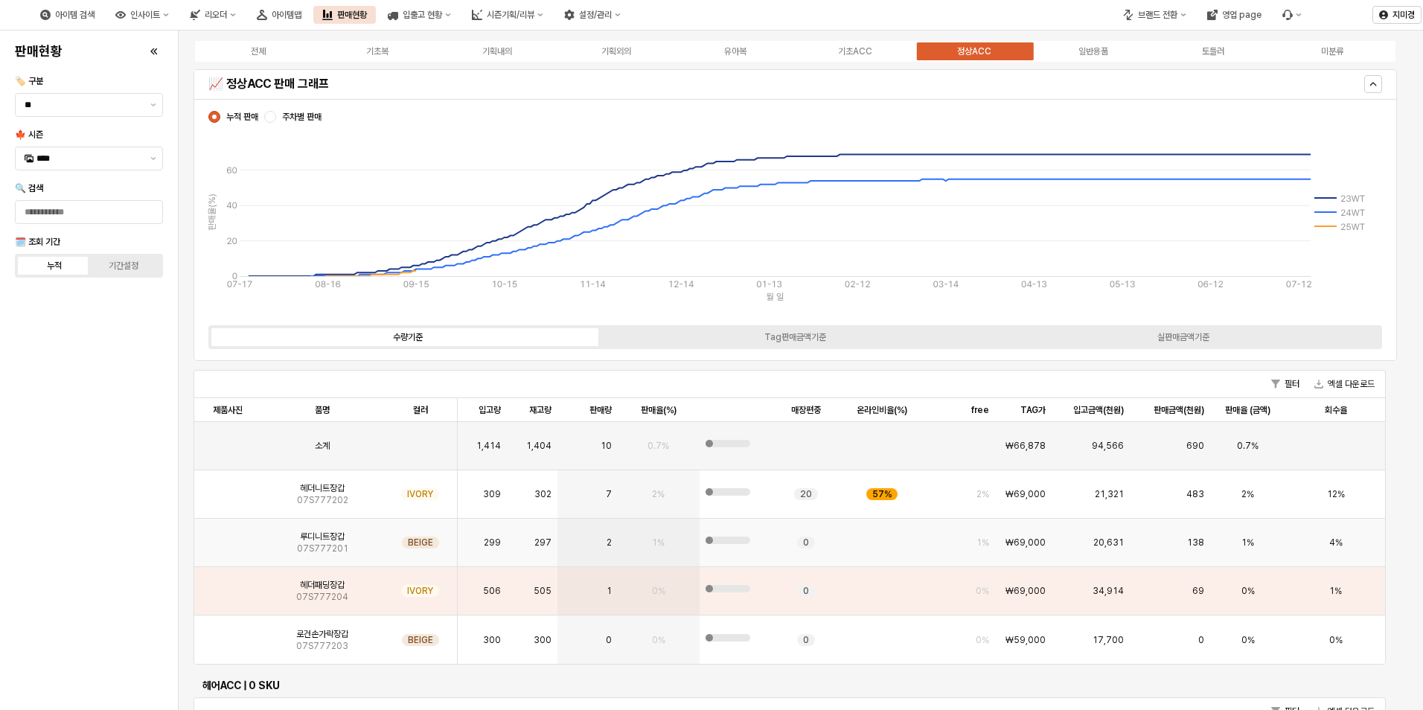
click at [228, 537] on img "App Frame" at bounding box center [228, 537] width 0 height 0
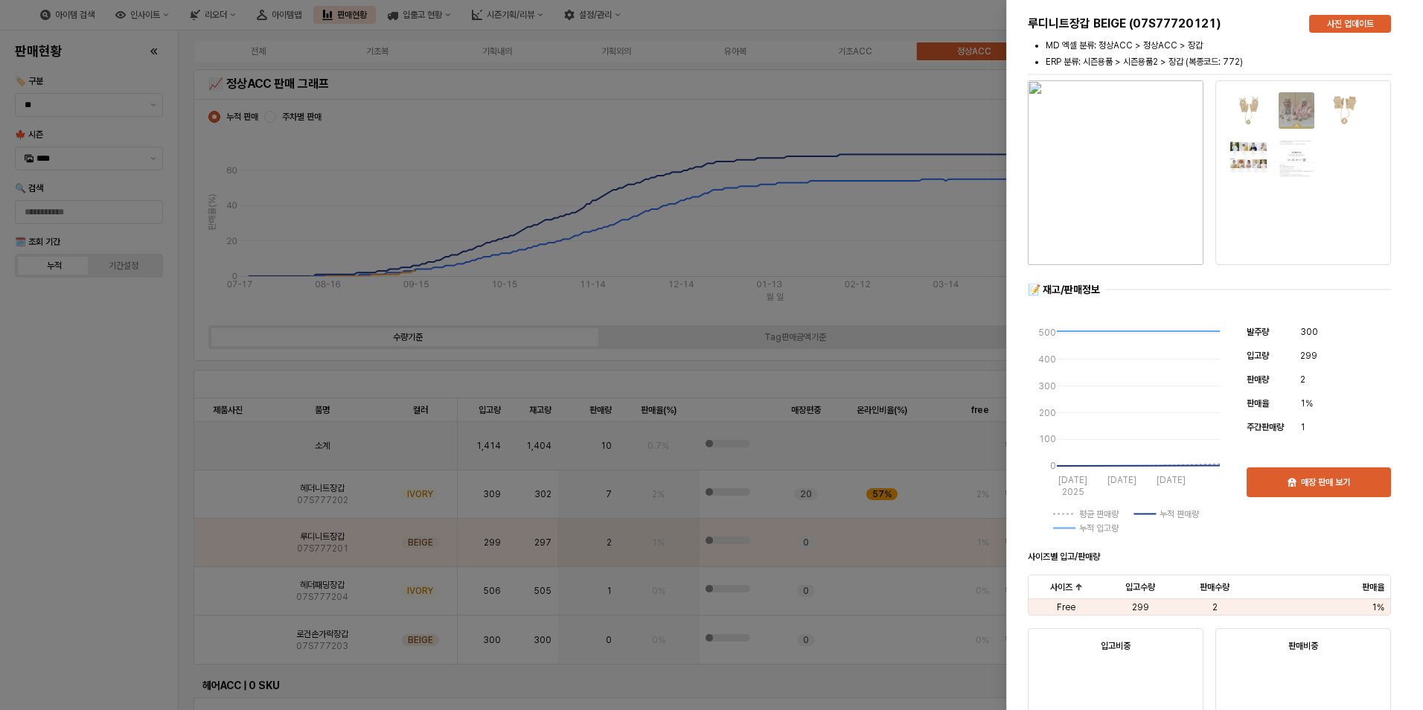
click at [171, 587] on div at bounding box center [711, 355] width 1423 height 710
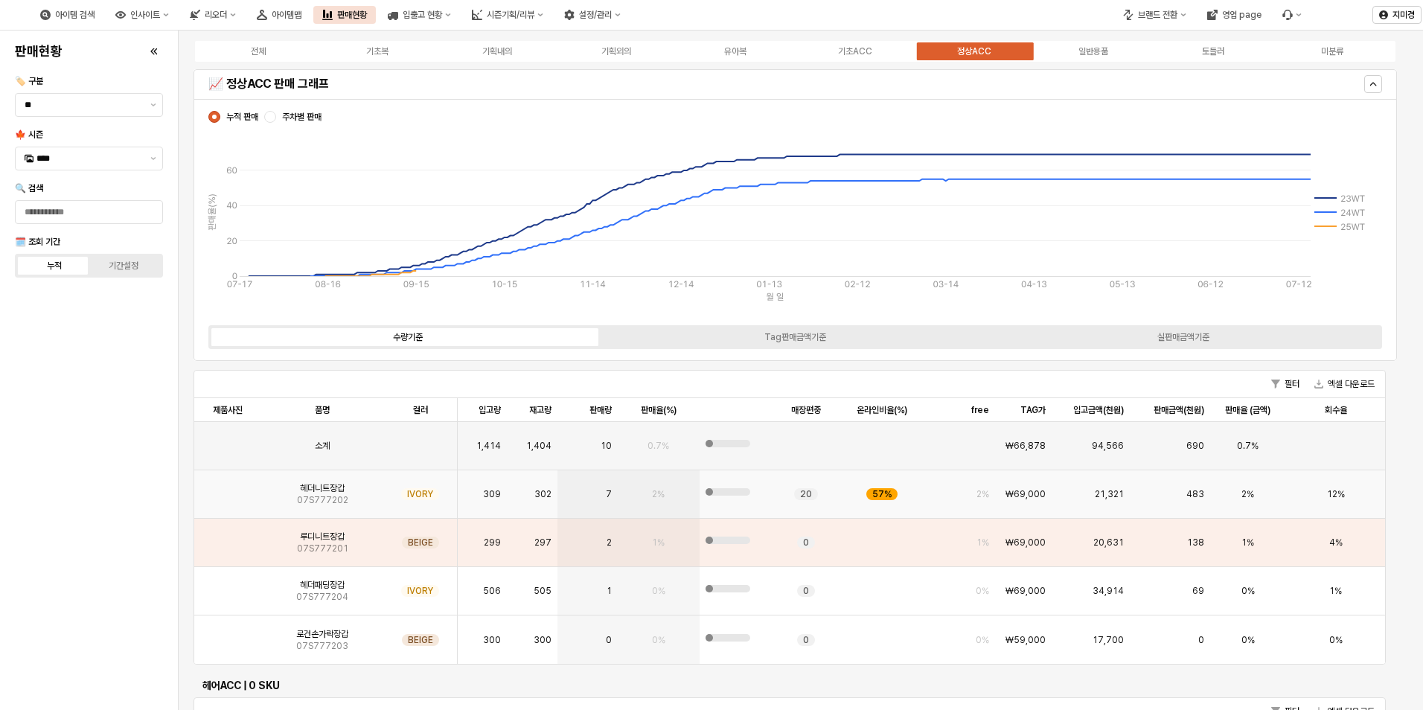
click at [228, 488] on img "App Frame" at bounding box center [228, 488] width 0 height 0
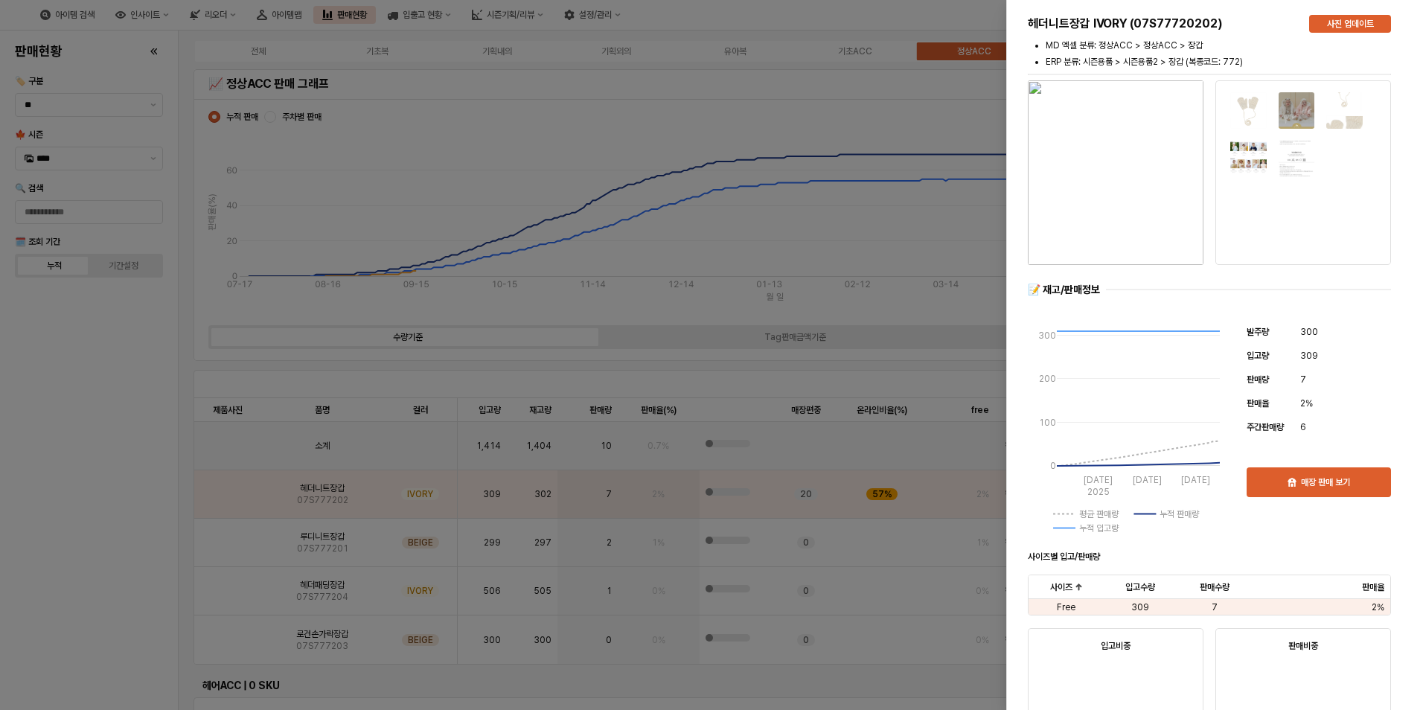
click at [94, 528] on div at bounding box center [711, 355] width 1423 height 710
